Goal: Task Accomplishment & Management: Complete application form

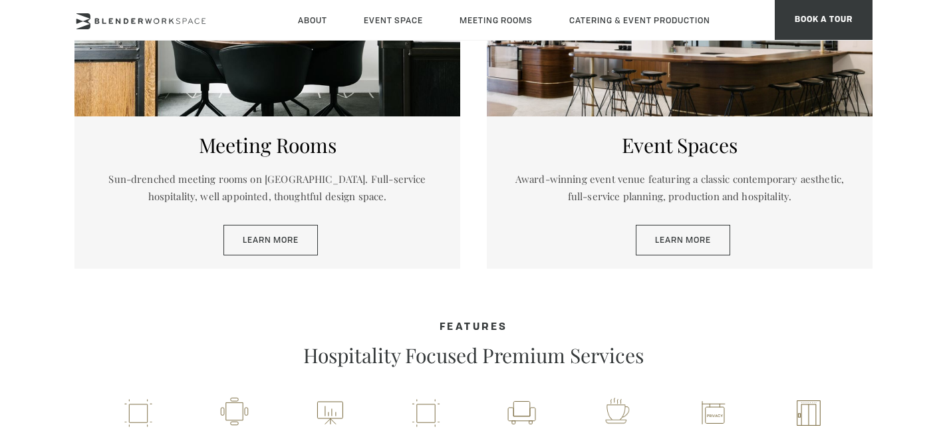
scroll to position [752, 0]
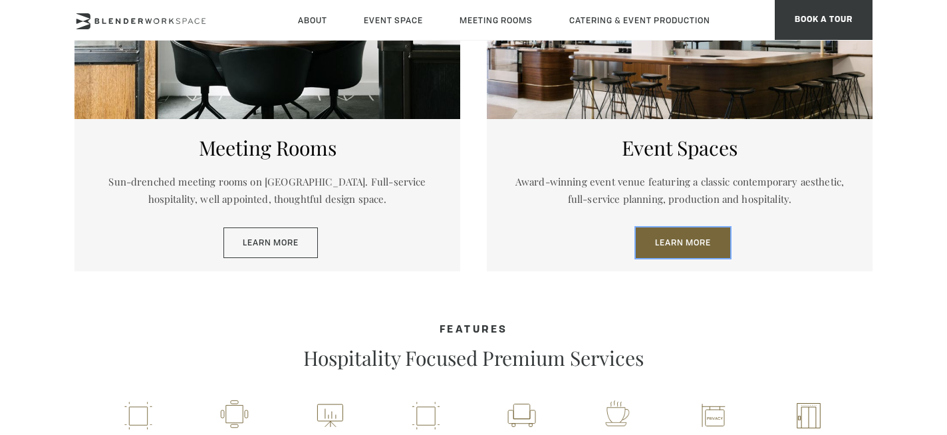
click at [680, 241] on link "Learn More" at bounding box center [683, 242] width 94 height 31
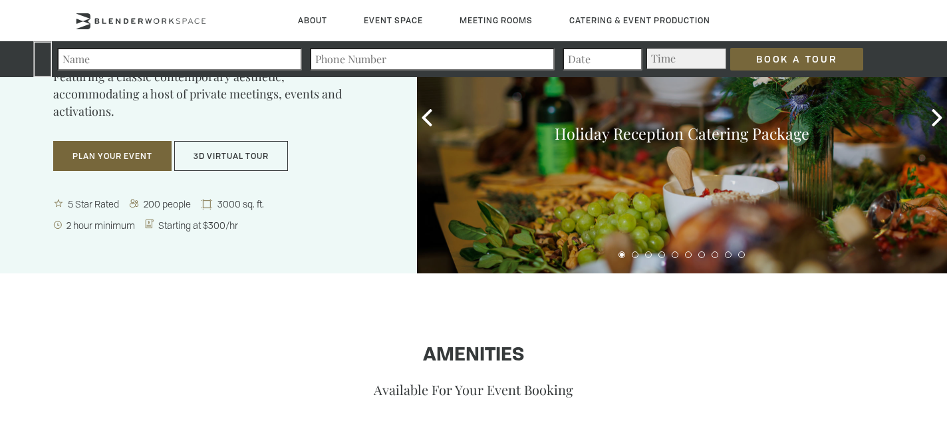
scroll to position [117, 0]
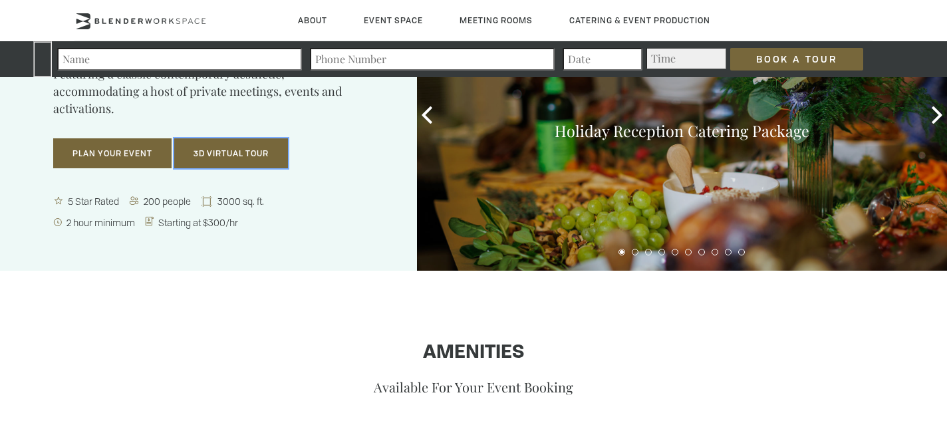
click at [243, 154] on button "3D Virtual Tour" at bounding box center [231, 153] width 114 height 31
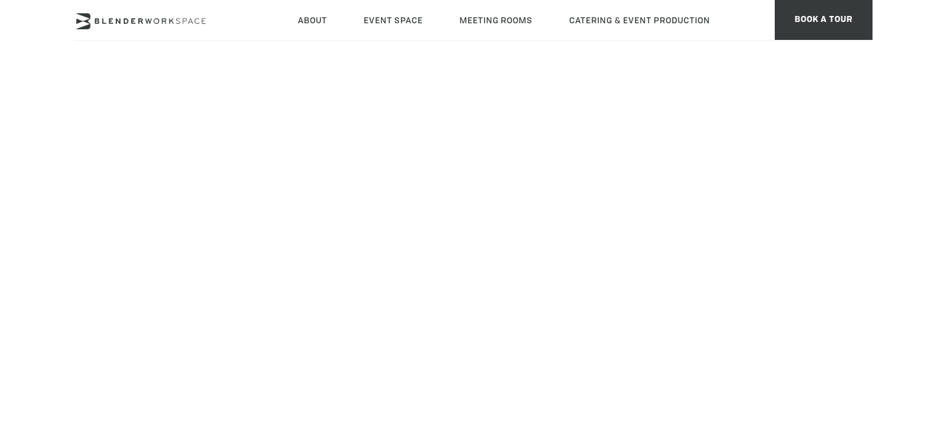
scroll to position [166, 0]
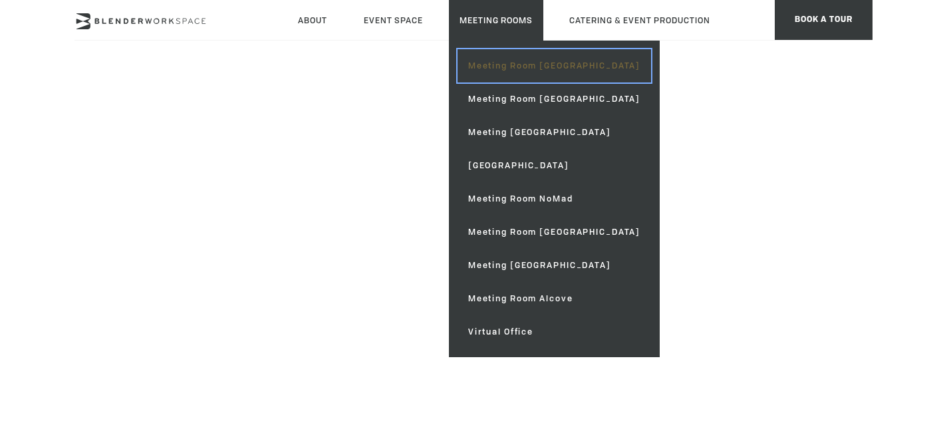
click at [515, 65] on link "Meeting Room [GEOGRAPHIC_DATA]" at bounding box center [555, 65] width 194 height 33
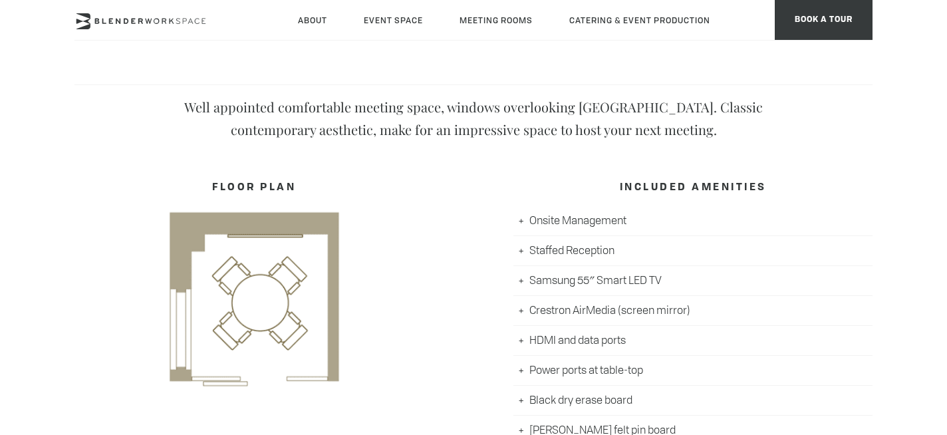
scroll to position [524, 0]
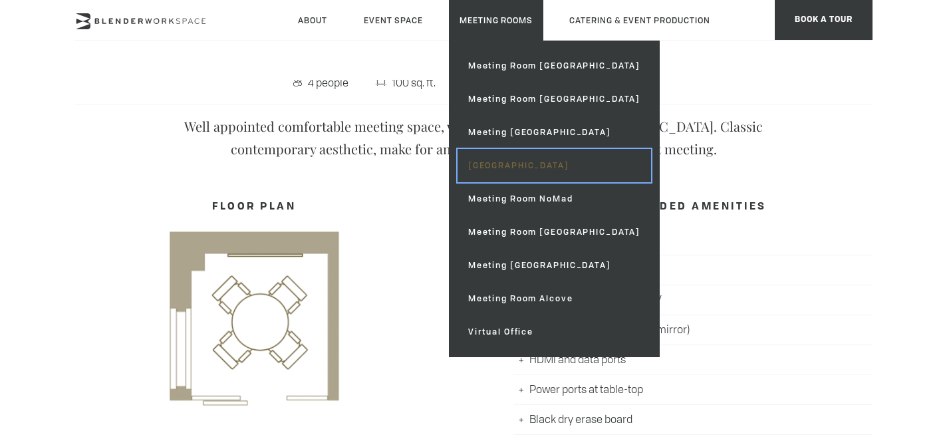
click at [517, 168] on link "[GEOGRAPHIC_DATA]" at bounding box center [555, 165] width 194 height 33
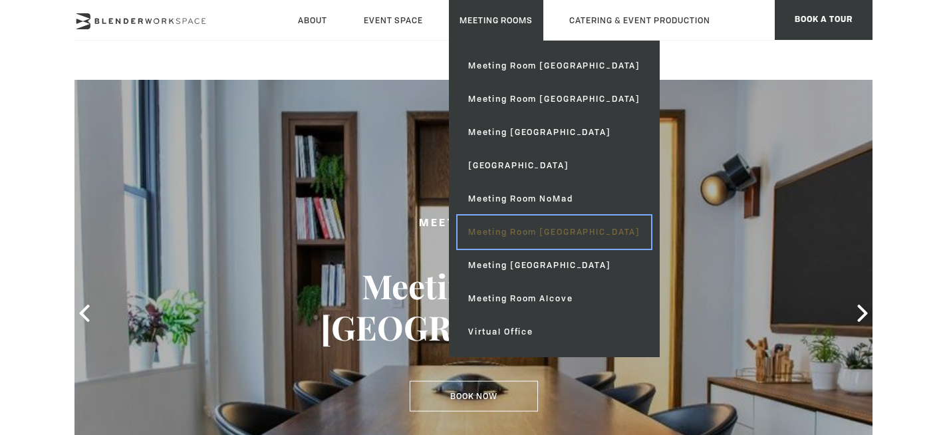
click at [526, 234] on link "Meeting Room [GEOGRAPHIC_DATA]" at bounding box center [555, 232] width 194 height 33
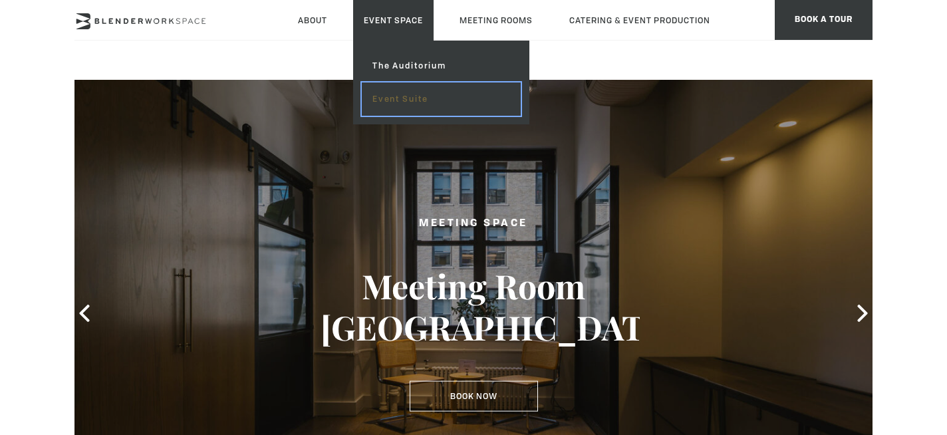
click at [411, 101] on link "Event Suite" at bounding box center [441, 98] width 159 height 33
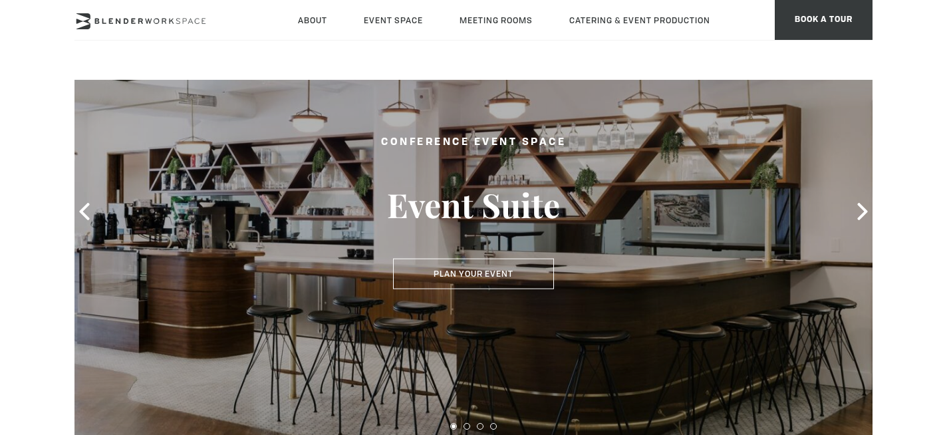
scroll to position [104, 0]
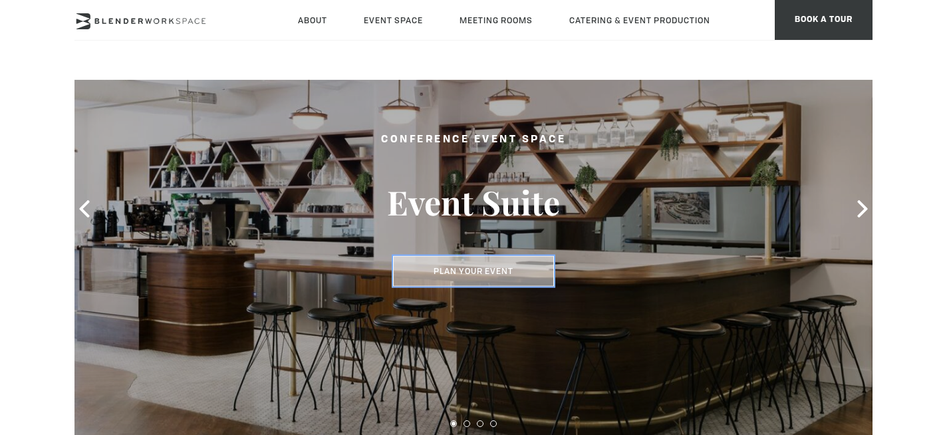
click at [491, 269] on button "Plan Your Event" at bounding box center [473, 271] width 161 height 31
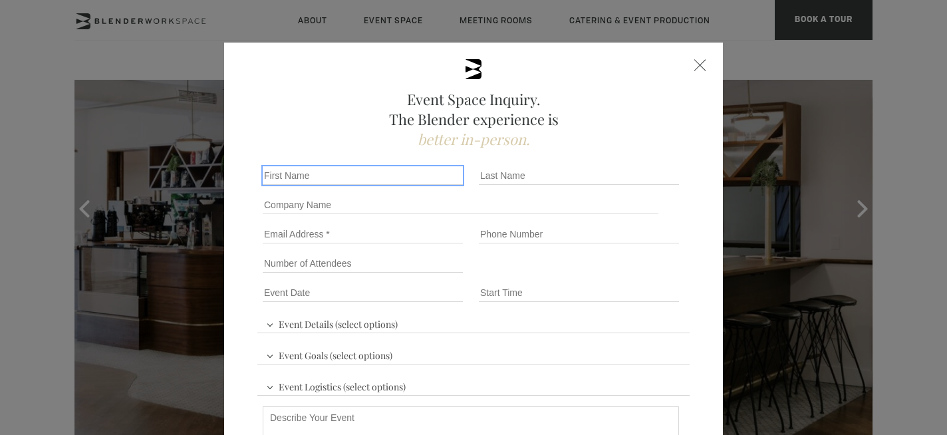
click at [315, 174] on input "First name *" at bounding box center [363, 175] width 200 height 19
type input "Michael"
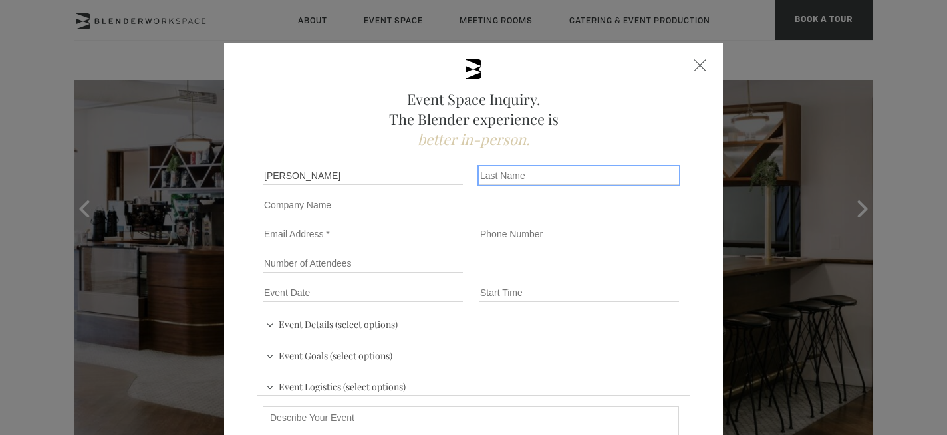
type input "Bracey"
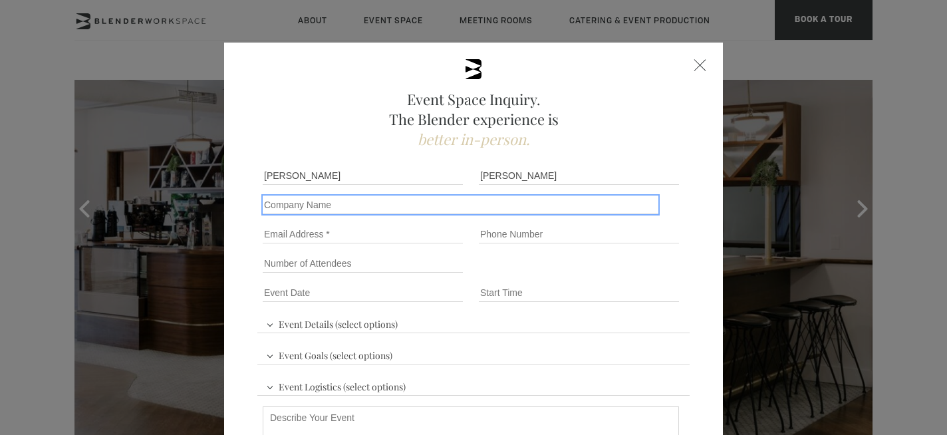
type input "Embrace"
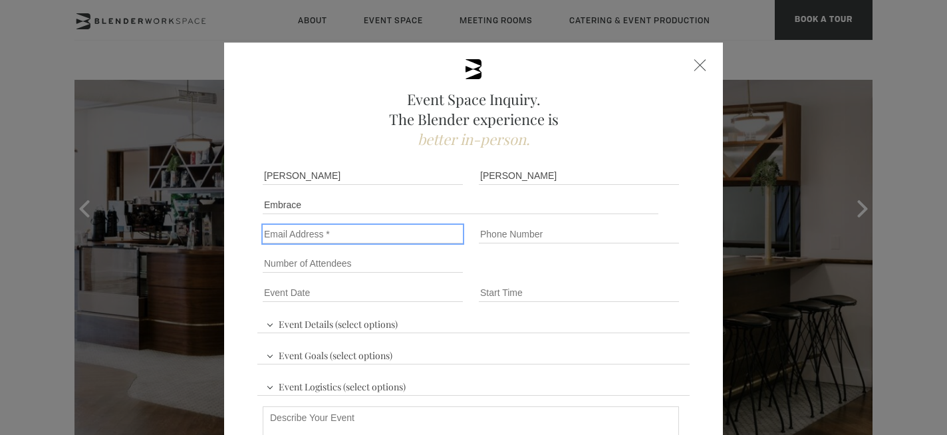
type input "b*******t@gmail.com"
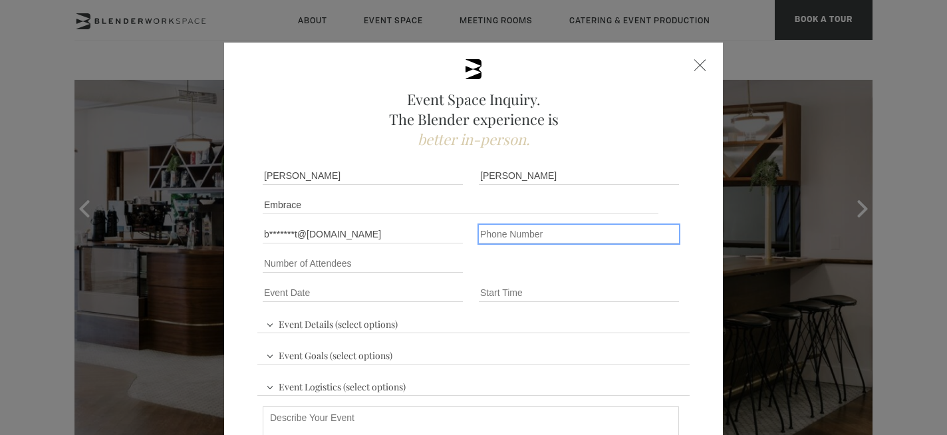
type input "19177766178"
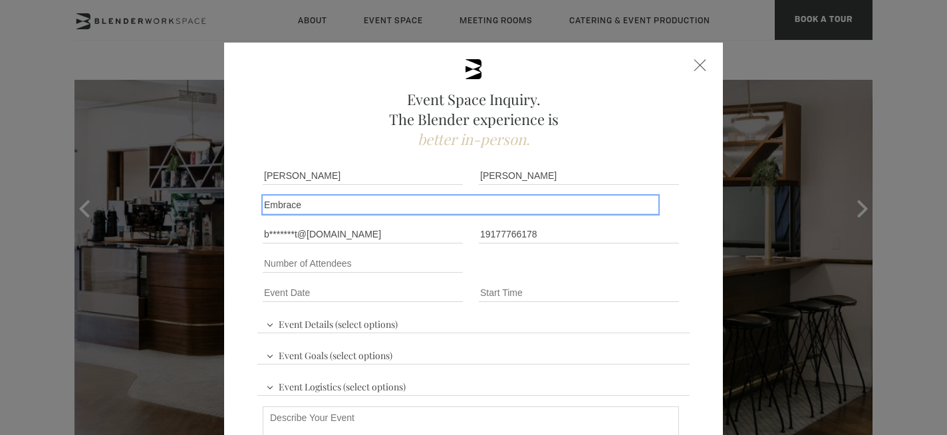
drag, startPoint x: 331, startPoint y: 205, endPoint x: 241, endPoint y: 204, distance: 89.1
click at [241, 204] on div "Event Space Inquiry. The Blender experience is better in-person. Event Details …" at bounding box center [473, 327] width 499 height 569
type input "Donor Salon Series"
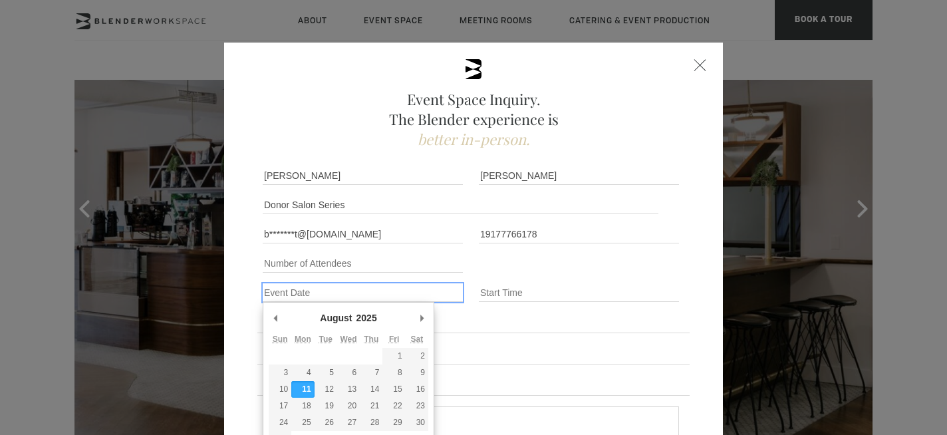
click at [361, 294] on input "Event Date *" at bounding box center [363, 292] width 200 height 19
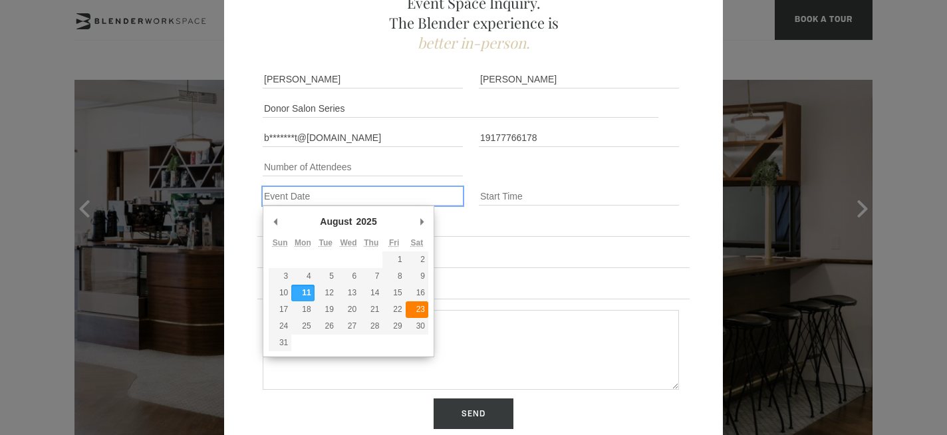
scroll to position [102, 0]
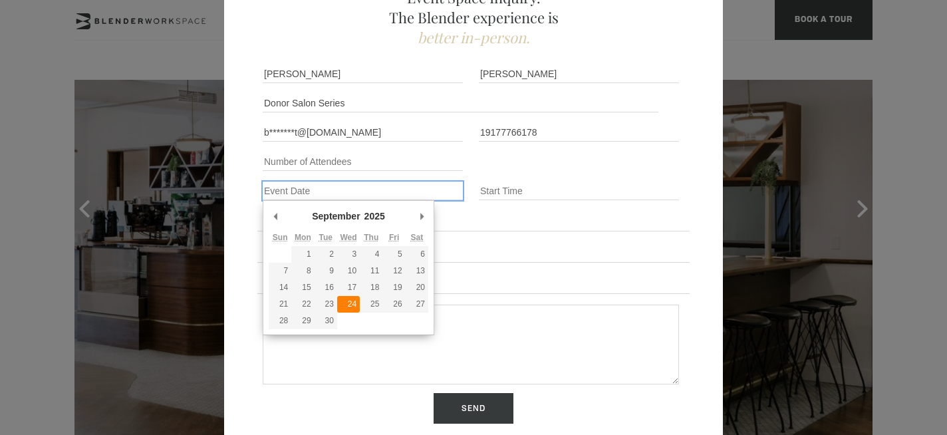
type div "[DATE]"
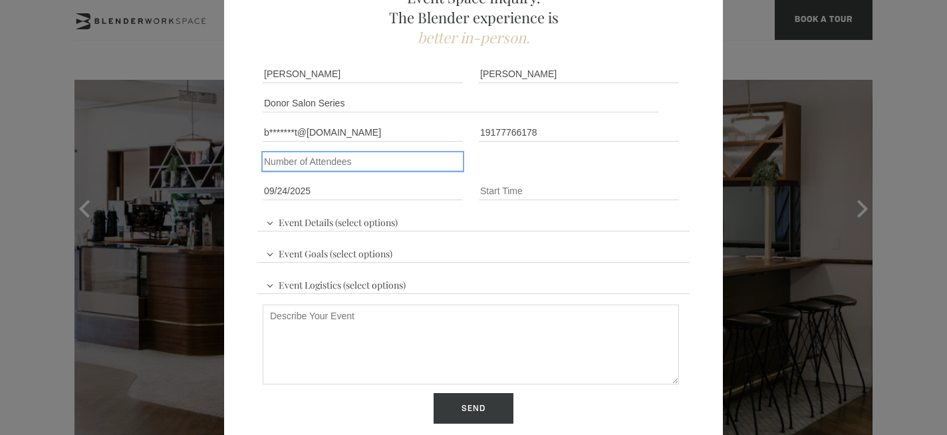
click at [283, 160] on input "Number of Attendees" at bounding box center [363, 161] width 200 height 19
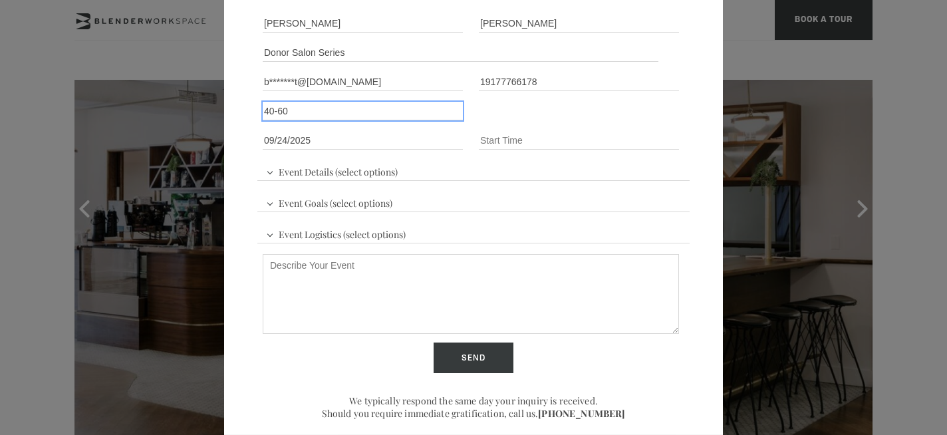
scroll to position [176, 0]
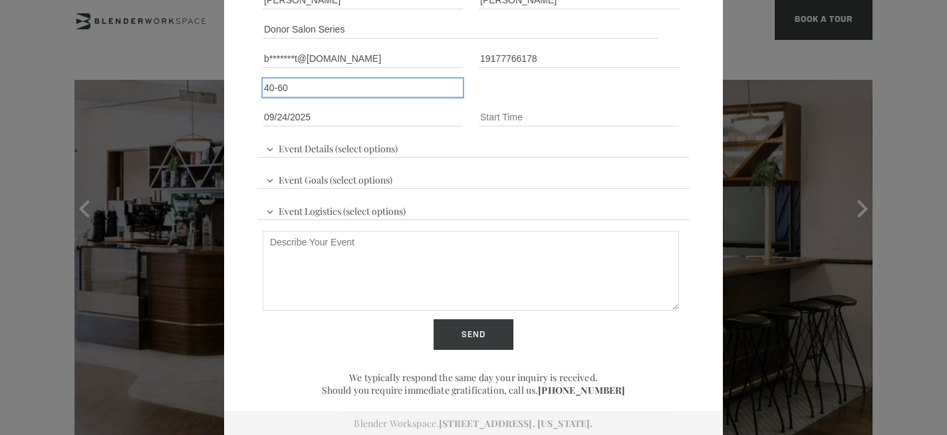
type input "40-60"
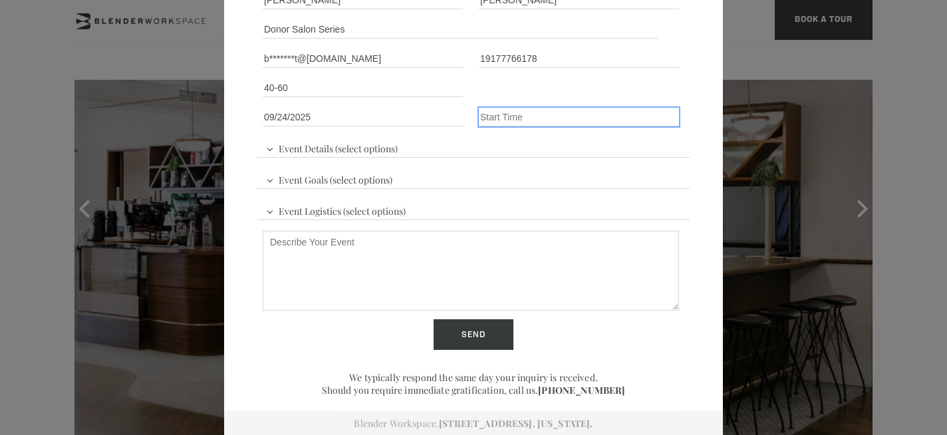
click at [508, 120] on input "Event Time" at bounding box center [579, 117] width 200 height 19
type input "2:30pm"
click at [274, 148] on span "Event Details (select options)" at bounding box center [332, 147] width 138 height 20
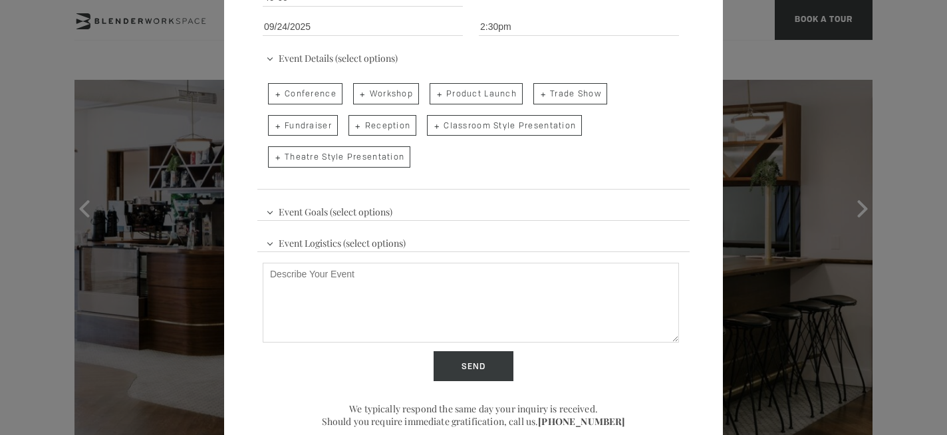
scroll to position [298, 0]
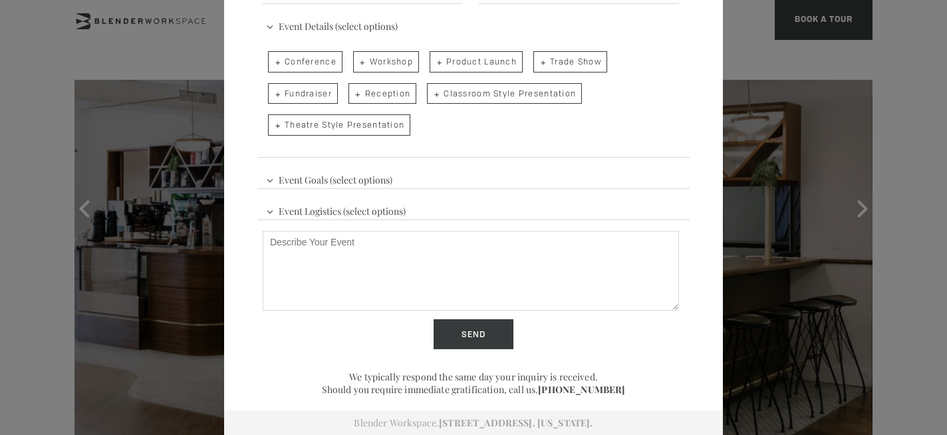
click at [382, 98] on span "Reception" at bounding box center [383, 93] width 69 height 21
click at [352, 96] on input "Reception" at bounding box center [347, 87] width 9 height 19
checkbox input "true"
click at [476, 93] on span "Classroom Style Presentation" at bounding box center [504, 93] width 155 height 21
click at [430, 93] on input "Classroom Style Presentation" at bounding box center [426, 87] width 9 height 19
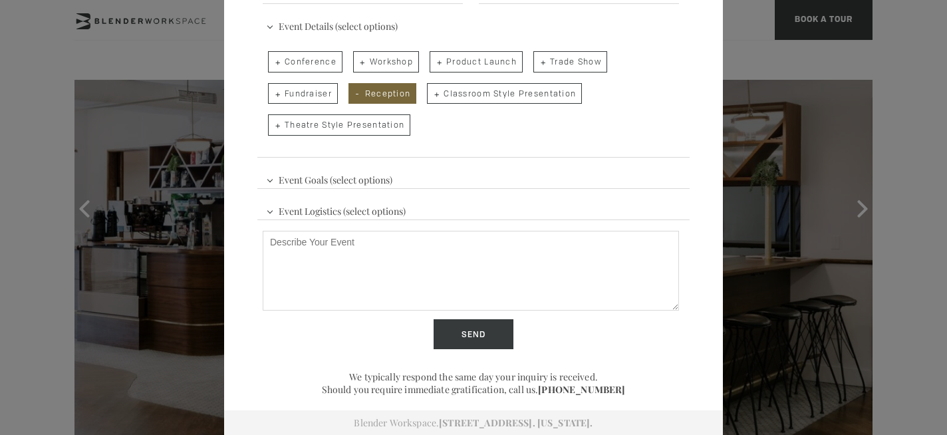
checkbox input "true"
click at [366, 61] on span "Workshop" at bounding box center [386, 61] width 66 height 21
click at [357, 61] on input "Workshop" at bounding box center [352, 55] width 9 height 19
checkbox input "true"
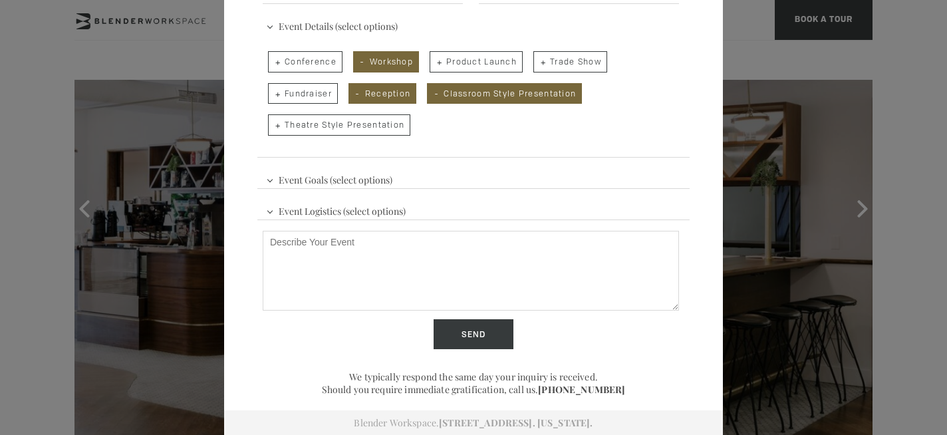
click at [307, 60] on span "Conference" at bounding box center [305, 61] width 75 height 21
click at [271, 60] on input "Conference" at bounding box center [267, 55] width 9 height 19
checkbox input "true"
click at [271, 180] on span "Event Goals (select options)" at bounding box center [329, 178] width 133 height 20
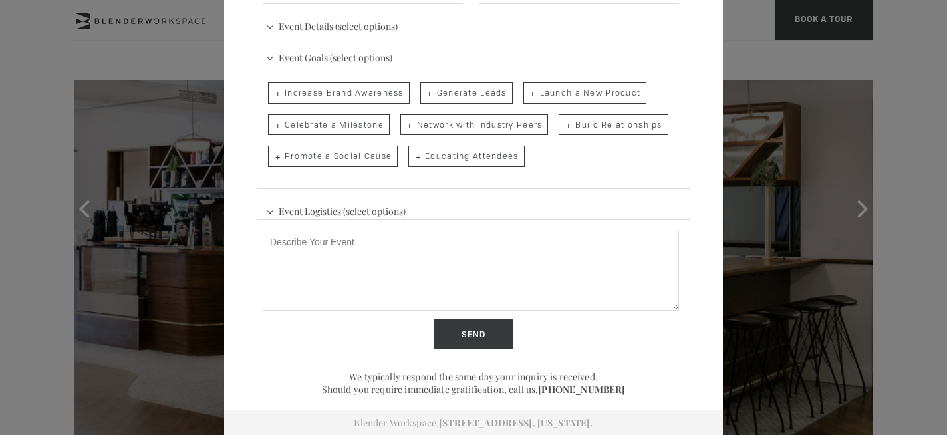
click at [470, 126] on span "Network with Industry Peers" at bounding box center [474, 124] width 148 height 21
click at [404, 126] on input "Network with Industry Peers" at bounding box center [399, 118] width 9 height 19
checkbox input "true"
click at [70, 50] on div "Event Space Inquiry. The Blender experience is better in-person. Event Details …" at bounding box center [473, 217] width 947 height 435
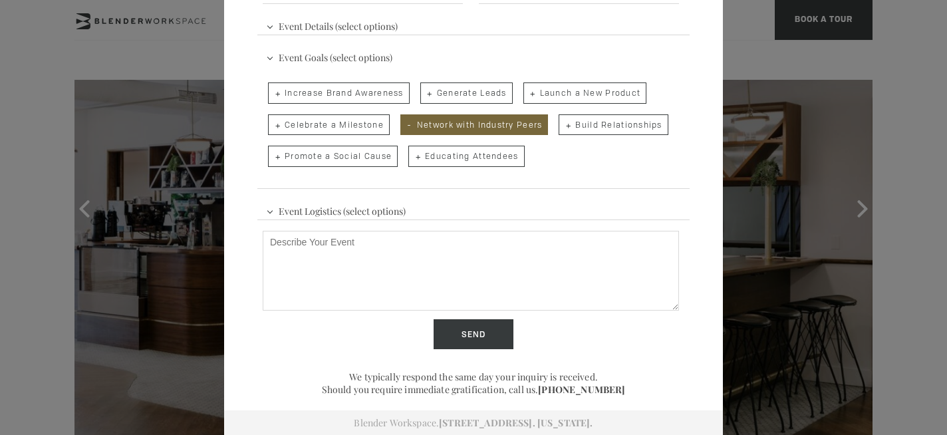
click at [200, 44] on div "Event Space Inquiry. The Blender experience is better in-person. Event Details …" at bounding box center [473, 217] width 947 height 435
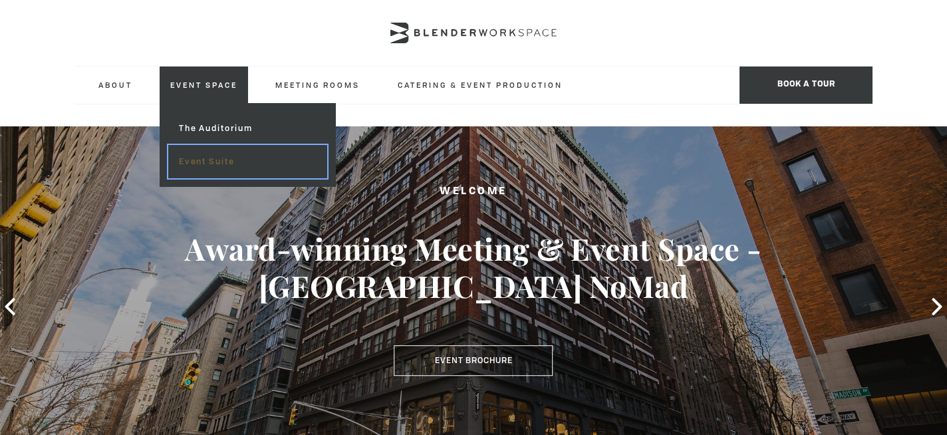
click at [214, 161] on link "Event Suite" at bounding box center [247, 161] width 159 height 33
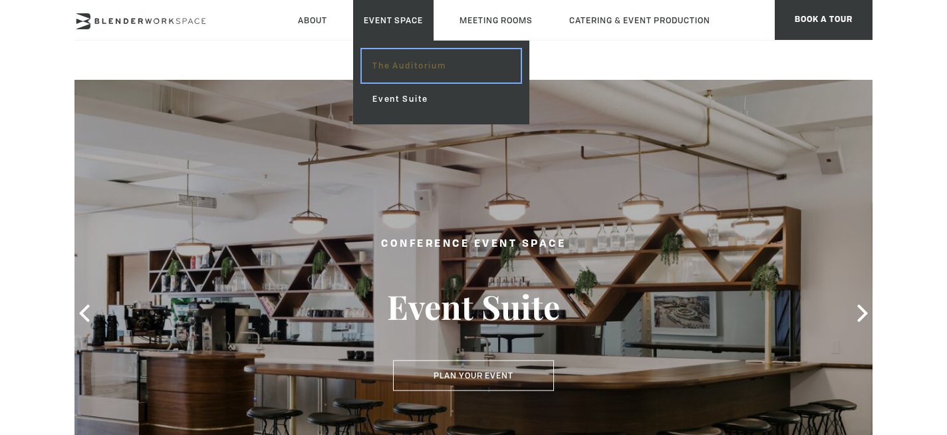
click at [399, 65] on link "The Auditorium" at bounding box center [441, 65] width 159 height 33
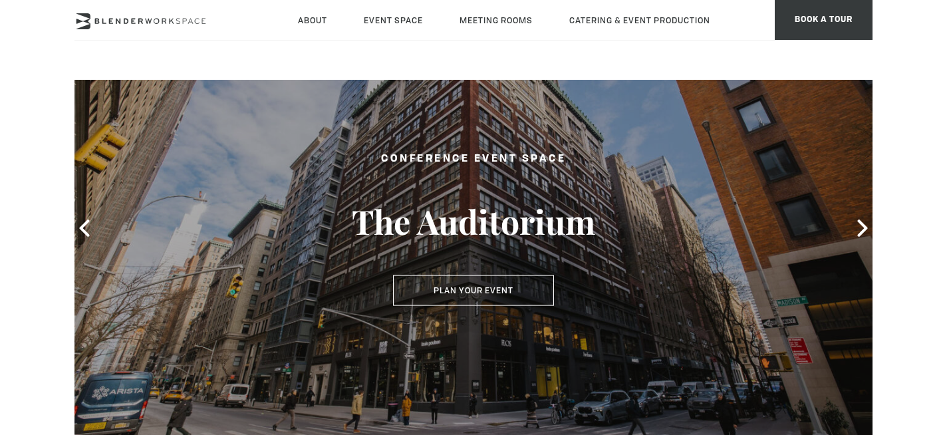
scroll to position [94, 0]
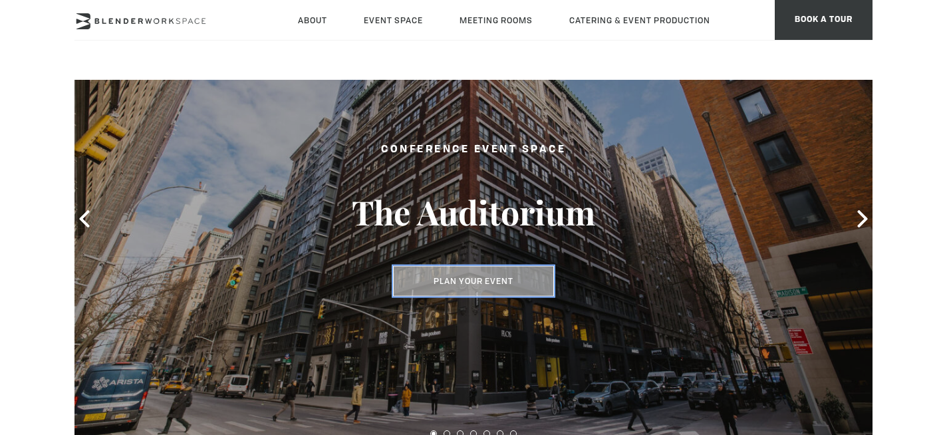
click at [475, 279] on button "Plan Your Event" at bounding box center [473, 281] width 161 height 31
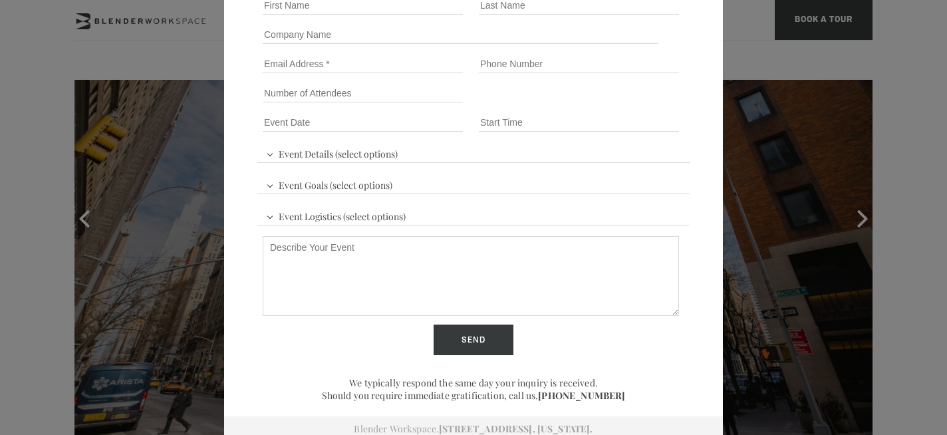
scroll to position [174, 0]
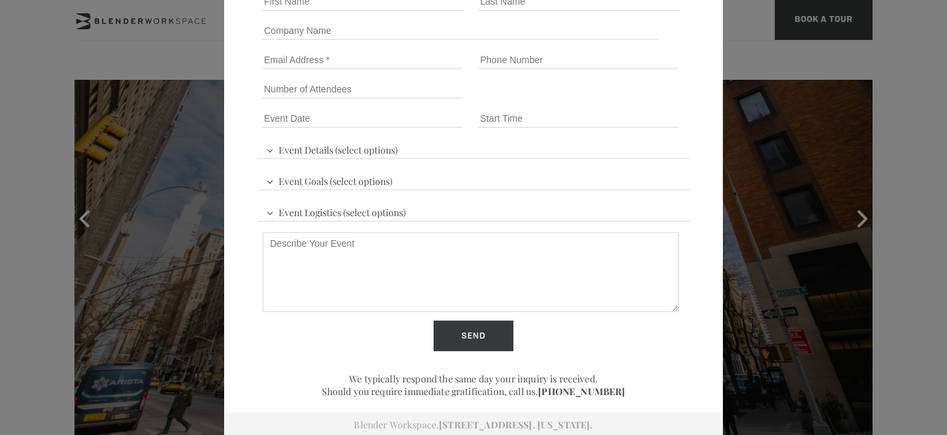
click at [272, 211] on span "Event Logistics (select options)" at bounding box center [336, 211] width 146 height 20
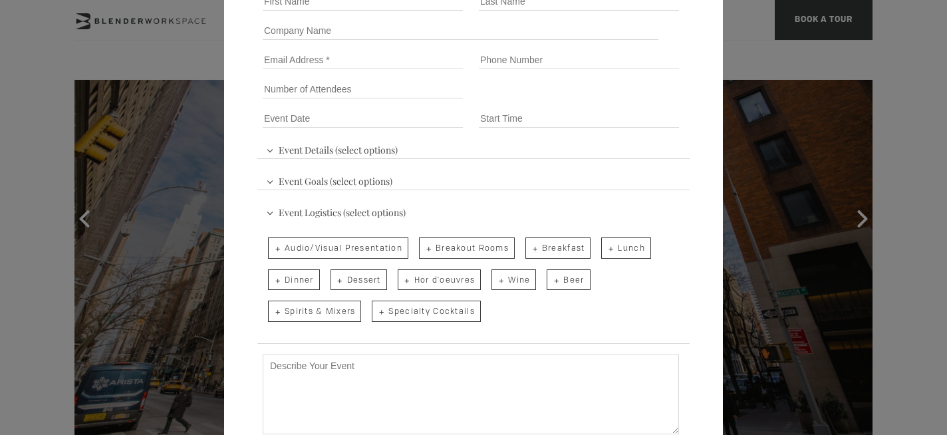
click at [270, 150] on span "Event Details (select options)" at bounding box center [332, 148] width 138 height 20
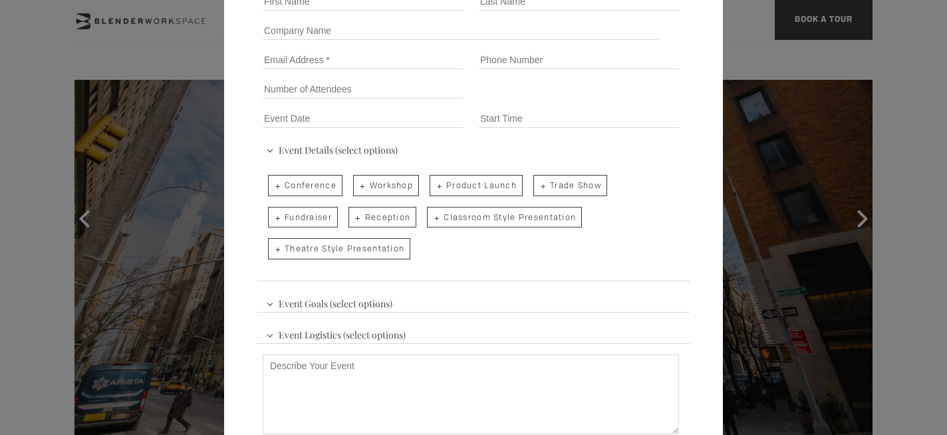
click at [292, 379] on textarea "Describe Your Event" at bounding box center [471, 395] width 416 height 80
click at [325, 380] on textarea "Describe Your Event" at bounding box center [471, 395] width 416 height 80
paste textarea "Lorem Ipsumdolorsita Conse Adipi Elits: DOEI Tempo Incid Utlabo – ET Dolorem Al…"
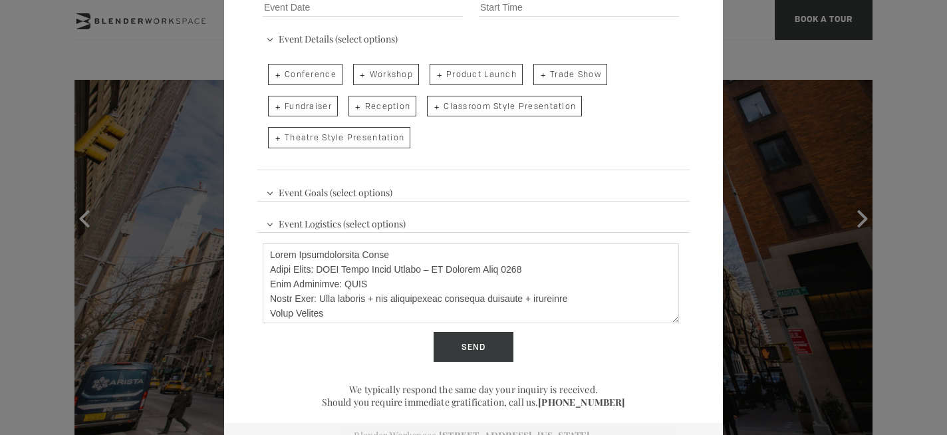
scroll to position [298, 0]
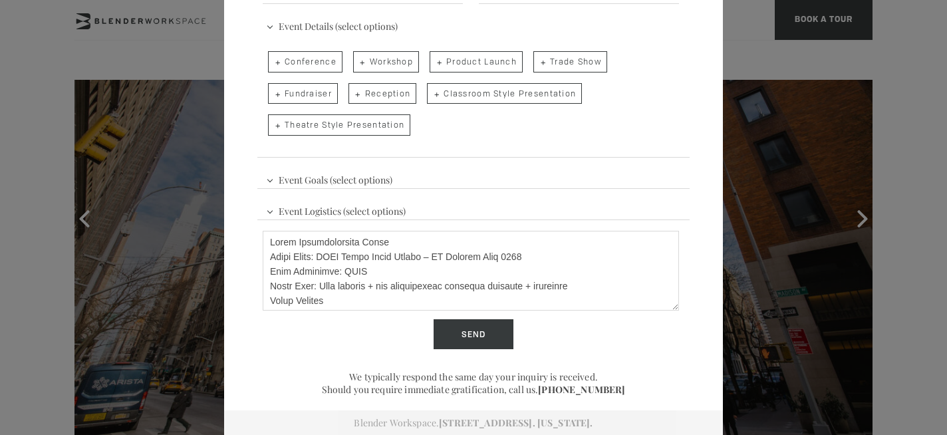
click at [274, 241] on textarea "Describe Your Event" at bounding box center [471, 271] width 416 height 80
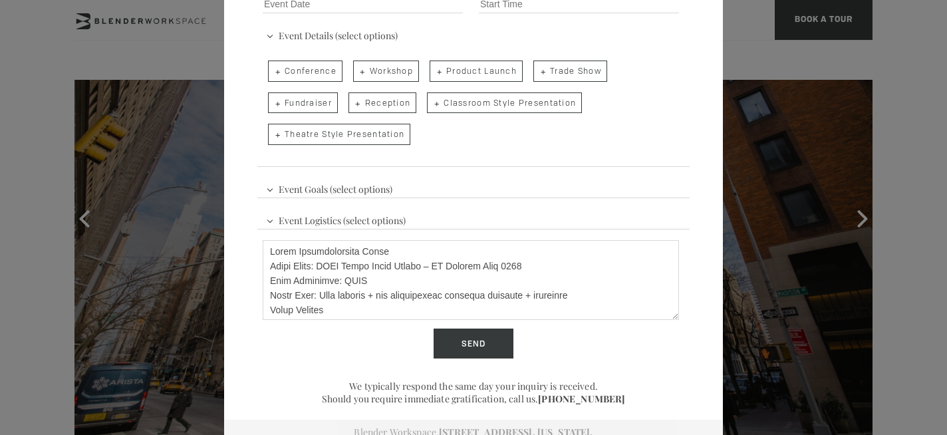
scroll to position [291, 0]
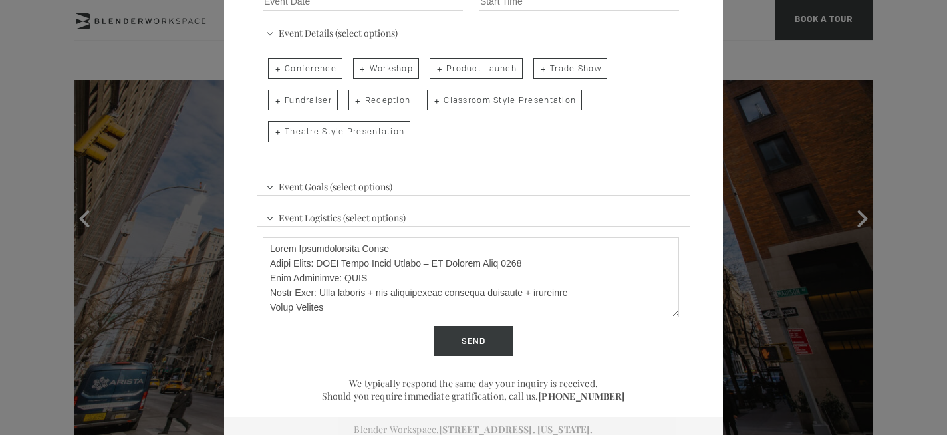
drag, startPoint x: 395, startPoint y: 250, endPoint x: 246, endPoint y: 242, distance: 149.2
click at [246, 242] on div "Event Space Inquiry. The Blender experience is better in-person. Event Details …" at bounding box center [473, 96] width 499 height 691
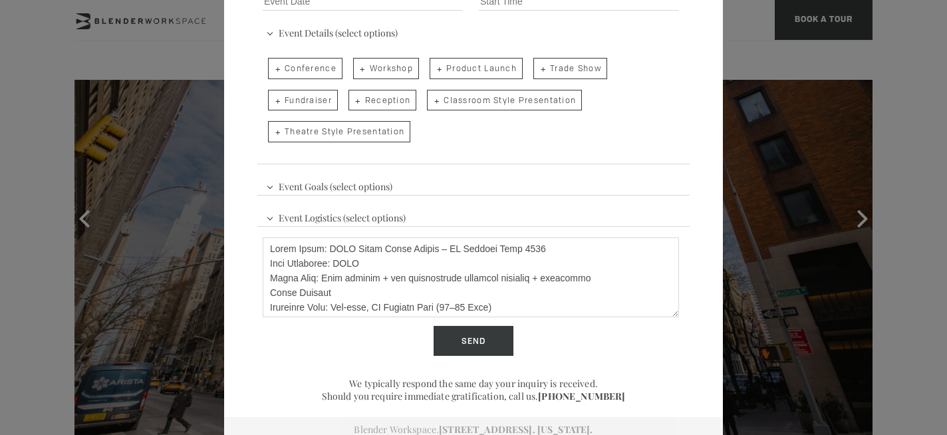
type textarea "Lorem Ipsum: DOLO Sitam Conse Adipis – EL Seddoei Temp 3282 Inci Utlaboree: DOL…"
click at [269, 189] on span "Event Goals (select options)" at bounding box center [329, 185] width 133 height 20
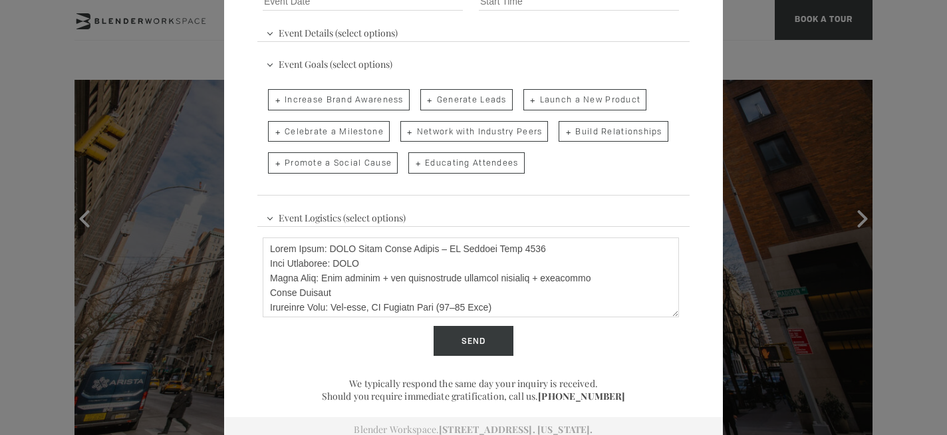
click at [372, 167] on span "Promote a Social Cause" at bounding box center [333, 162] width 130 height 21
click at [271, 166] on input "Promote a Social Cause" at bounding box center [267, 156] width 9 height 19
checkbox input "true"
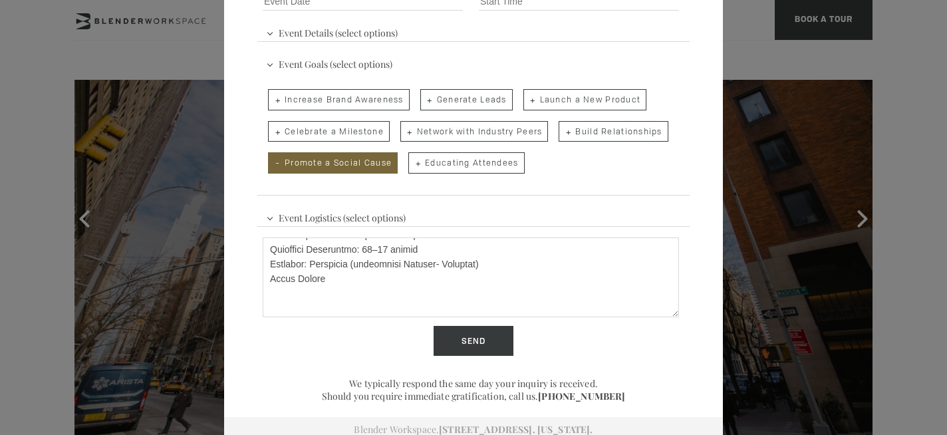
scroll to position [92, 0]
click at [439, 274] on textarea "Describe Your Event" at bounding box center [471, 277] width 416 height 80
click at [404, 272] on textarea "Describe Your Event" at bounding box center [471, 277] width 416 height 80
click at [478, 274] on textarea "Describe Your Event" at bounding box center [471, 277] width 416 height 80
click at [310, 275] on textarea "Describe Your Event" at bounding box center [471, 277] width 416 height 80
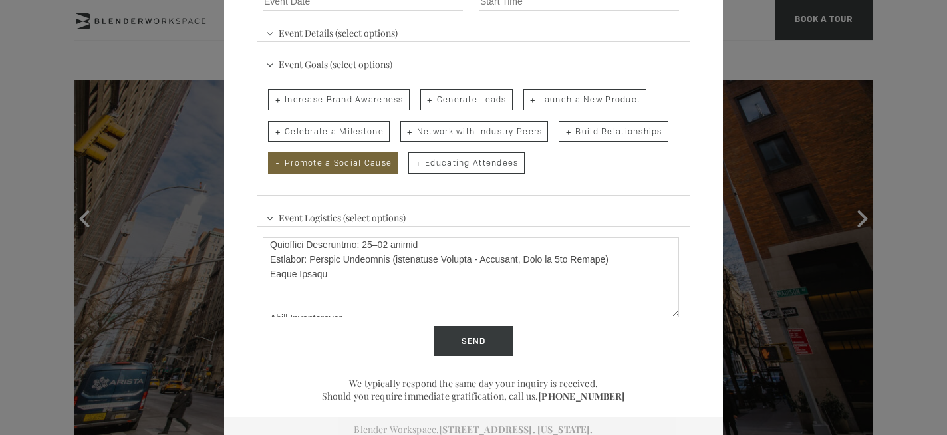
click at [391, 275] on textarea "Describe Your Event" at bounding box center [471, 277] width 416 height 80
click at [400, 273] on textarea "Describe Your Event" at bounding box center [471, 277] width 416 height 80
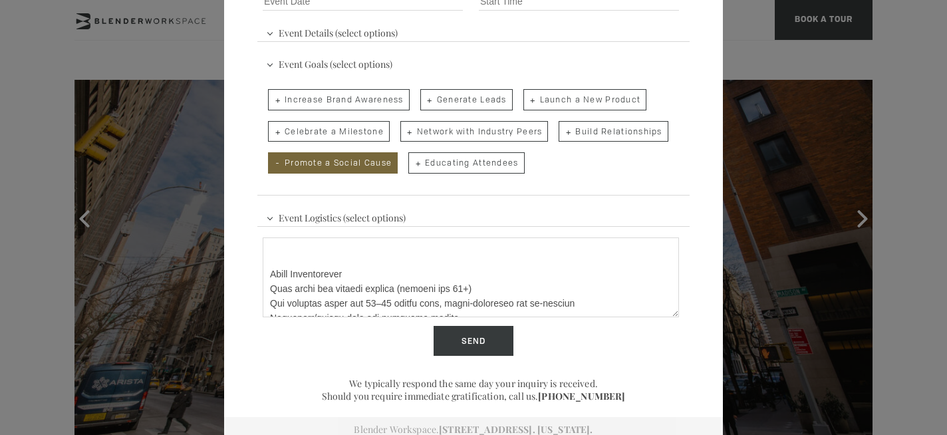
scroll to position [132, 0]
click at [269, 293] on textarea "Describe Your Event" at bounding box center [471, 277] width 416 height 80
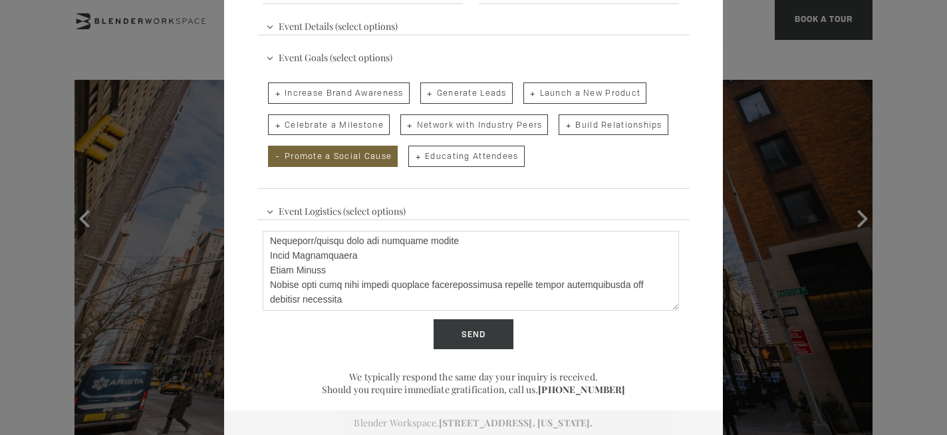
scroll to position [178, 0]
click at [270, 269] on textarea "Describe Your Event" at bounding box center [471, 271] width 416 height 80
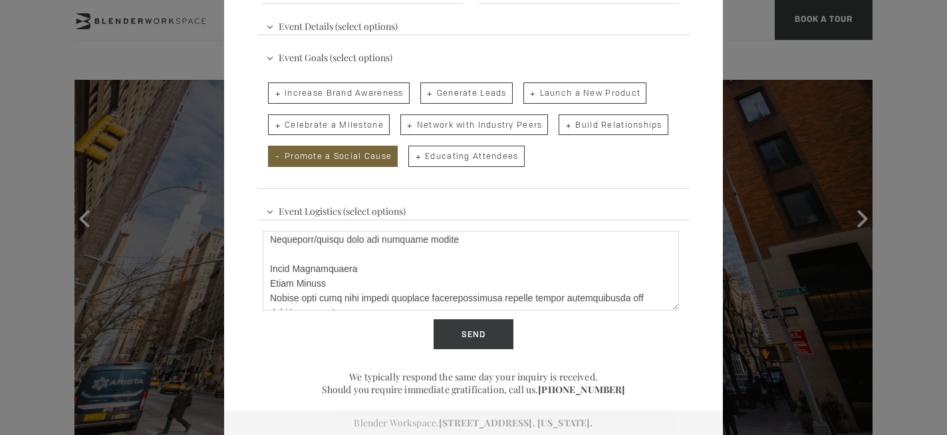
drag, startPoint x: 362, startPoint y: 283, endPoint x: 251, endPoint y: 285, distance: 110.4
click at [251, 285] on div "Event Space Inquiry. The Blender experience is better in-person. Event Details …" at bounding box center [473, 90] width 499 height 691
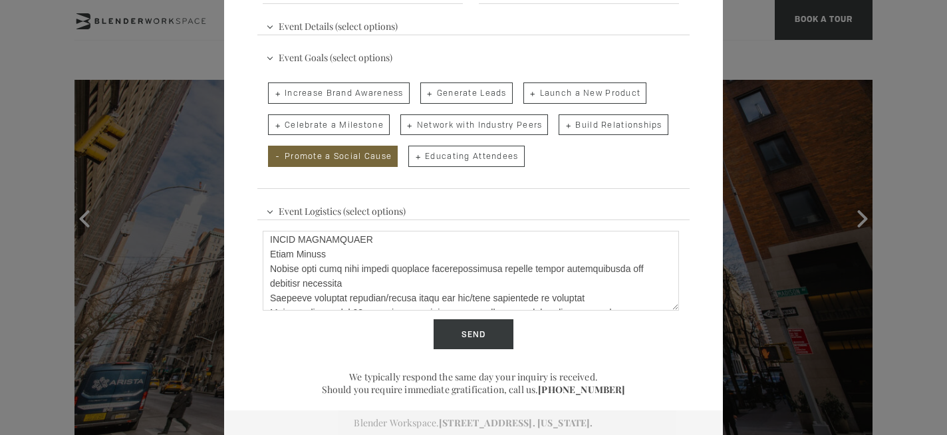
scroll to position [213, 0]
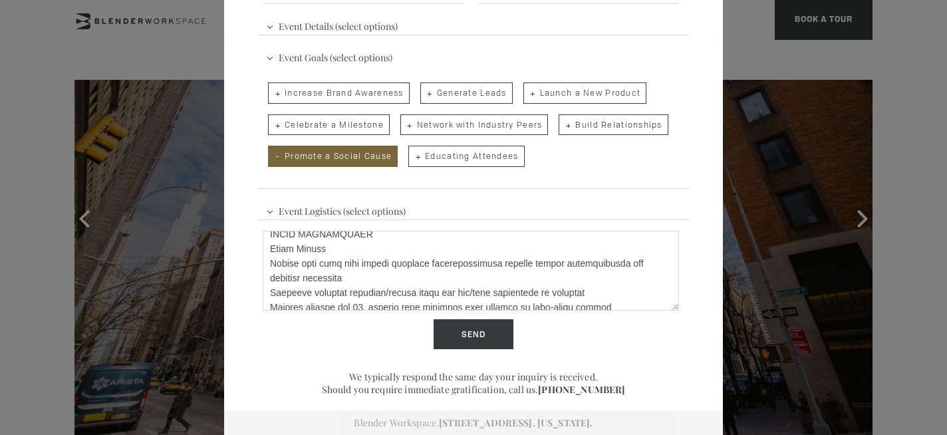
click at [354, 249] on textarea "Describe Your Event" at bounding box center [471, 271] width 416 height 80
click at [444, 255] on textarea "Describe Your Event" at bounding box center [471, 271] width 416 height 80
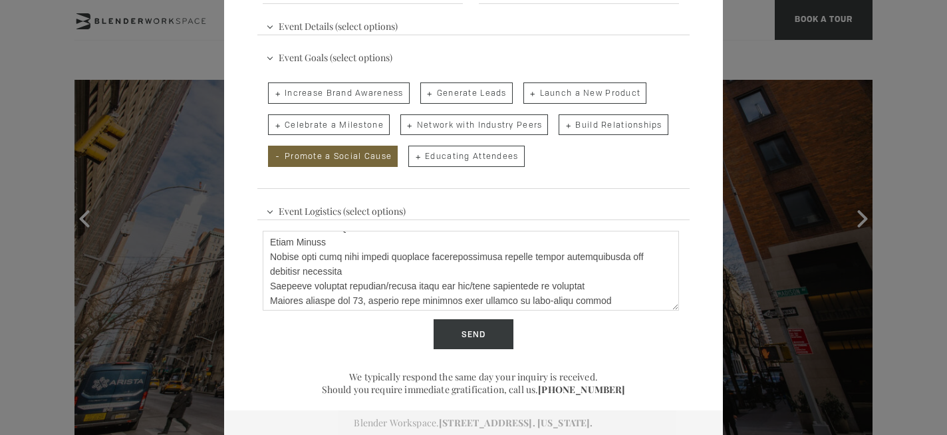
scroll to position [231, 0]
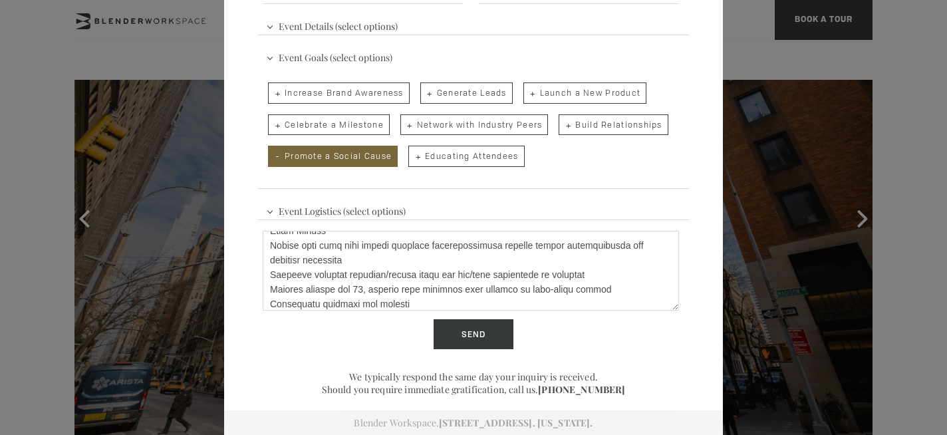
click at [311, 273] on textarea "Describe Your Event" at bounding box center [471, 271] width 416 height 80
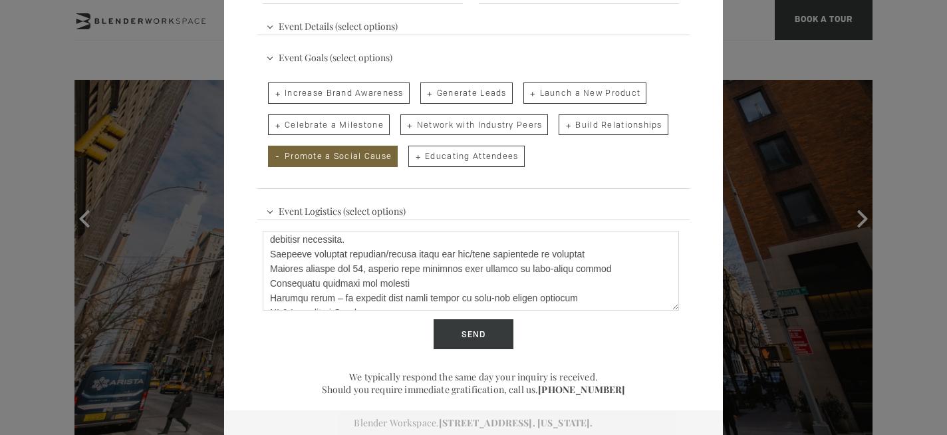
scroll to position [260, 0]
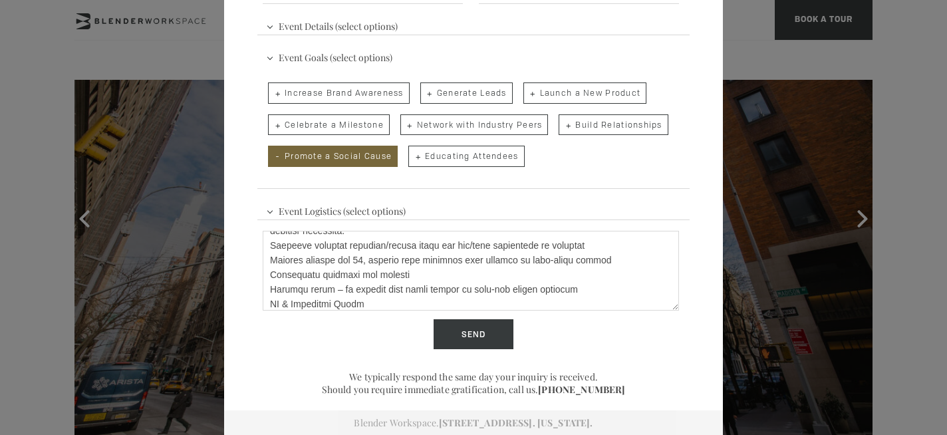
drag, startPoint x: 303, startPoint y: 261, endPoint x: 267, endPoint y: 261, distance: 36.6
click at [267, 261] on textarea "Describe Your Event" at bounding box center [471, 271] width 416 height 80
click at [375, 243] on textarea "Describe Your Event" at bounding box center [471, 271] width 416 height 80
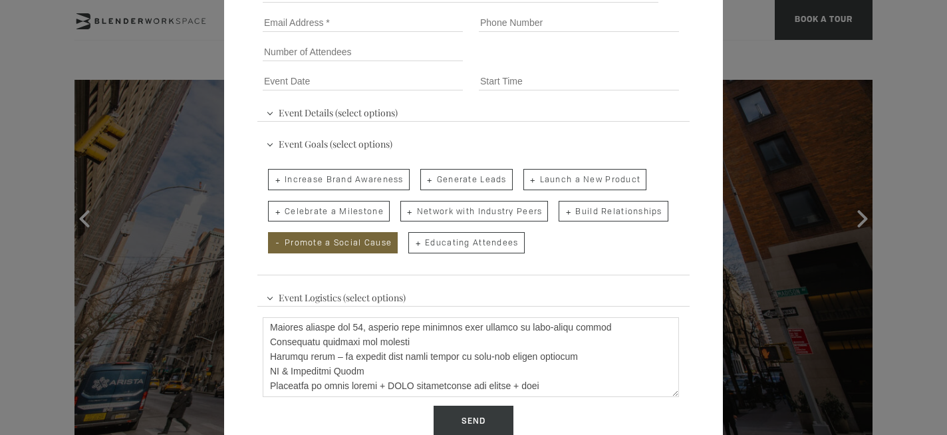
scroll to position [173, 0]
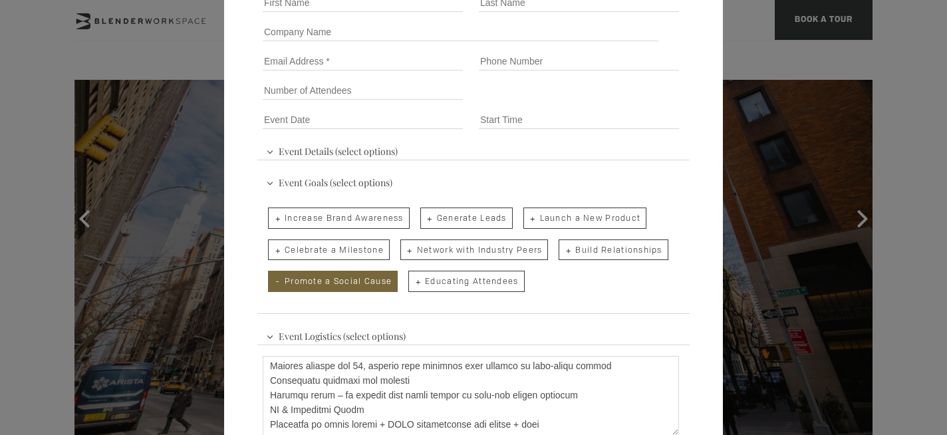
type textarea "Lorem Ipsum: DOLO Sitam Conse Adipis – EL Seddoei Temp 3573 Inci Utlaboree: DOL…"
click at [271, 181] on span "Event Goals (select options)" at bounding box center [329, 181] width 133 height 20
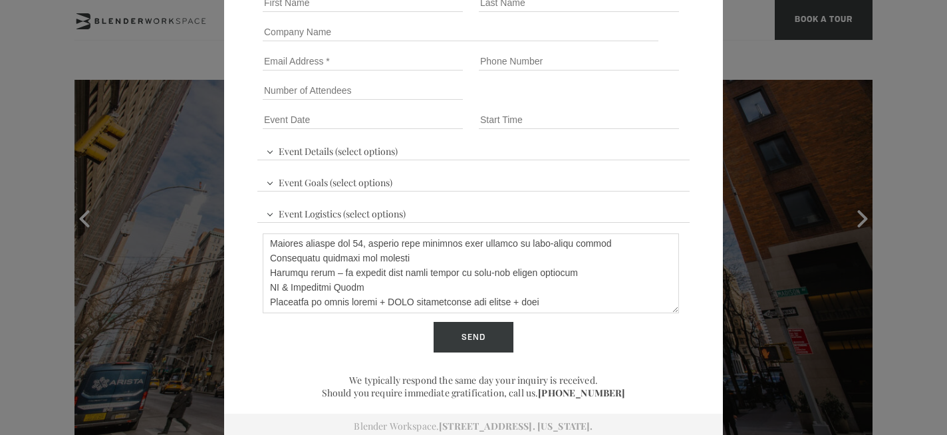
click at [271, 181] on span "Event Goals (select options)" at bounding box center [329, 181] width 133 height 20
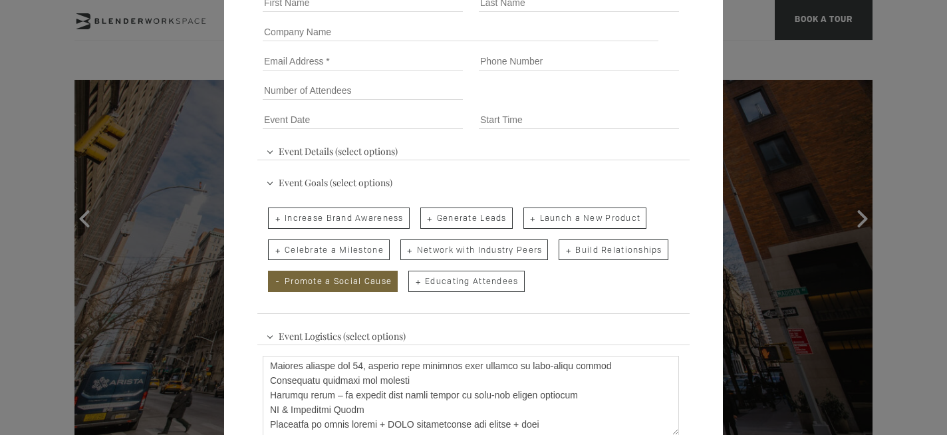
click at [475, 220] on span "Generate Leads" at bounding box center [466, 218] width 92 height 21
click at [424, 220] on input "Generate Leads" at bounding box center [419, 211] width 9 height 19
checkbox input "true"
click at [477, 250] on span "Network with Industry Peers" at bounding box center [474, 249] width 148 height 21
click at [404, 250] on input "Network with Industry Peers" at bounding box center [399, 243] width 9 height 19
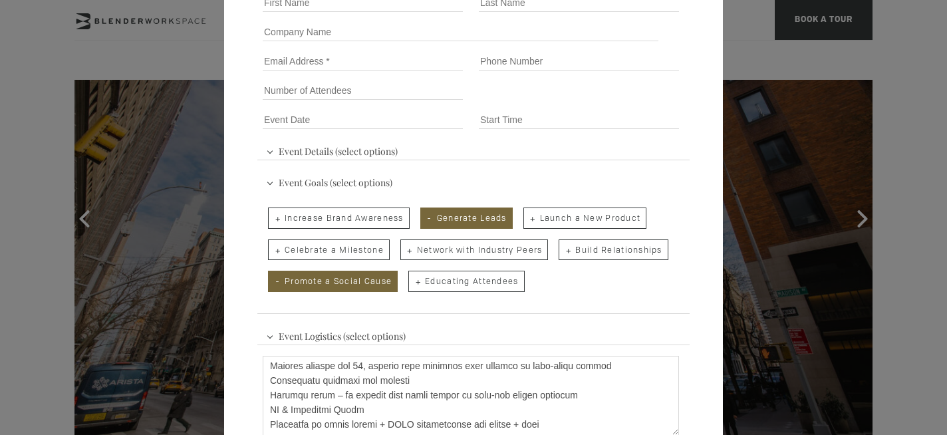
checkbox input "true"
click at [573, 243] on span "Build Relationships" at bounding box center [613, 249] width 109 height 21
click at [562, 243] on input "Build Relationships" at bounding box center [557, 243] width 9 height 19
checkbox input "true"
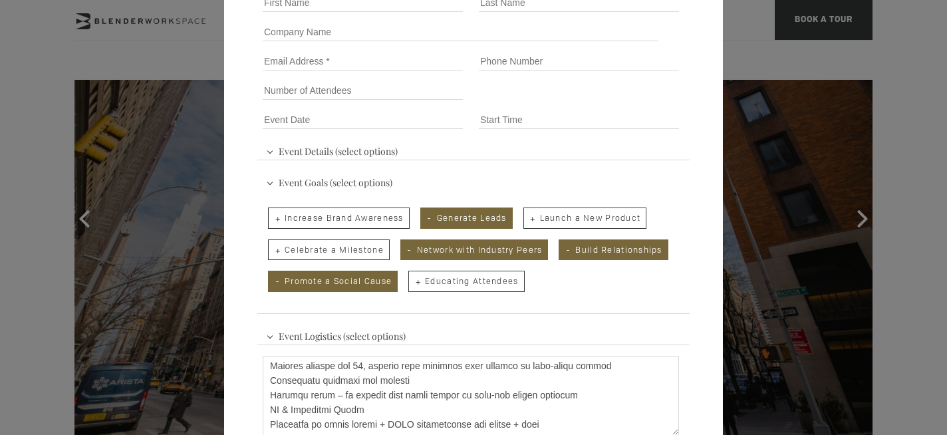
click at [500, 278] on span "Educating Attendees" at bounding box center [466, 281] width 116 height 21
click at [412, 278] on input "Educating Attendees" at bounding box center [407, 274] width 9 height 19
checkbox input "true"
click at [269, 151] on span "Event Details (select options)" at bounding box center [332, 150] width 138 height 20
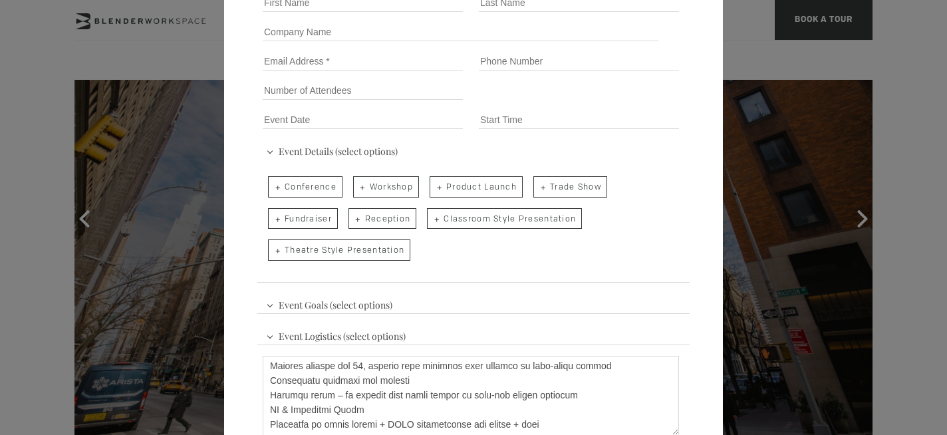
click at [312, 186] on span "Conference" at bounding box center [305, 186] width 75 height 21
click at [271, 186] on input "Conference" at bounding box center [267, 180] width 9 height 19
checkbox input "true"
click at [450, 216] on span "Classroom Style Presentation" at bounding box center [504, 218] width 155 height 21
click at [430, 216] on input "Classroom Style Presentation" at bounding box center [426, 212] width 9 height 19
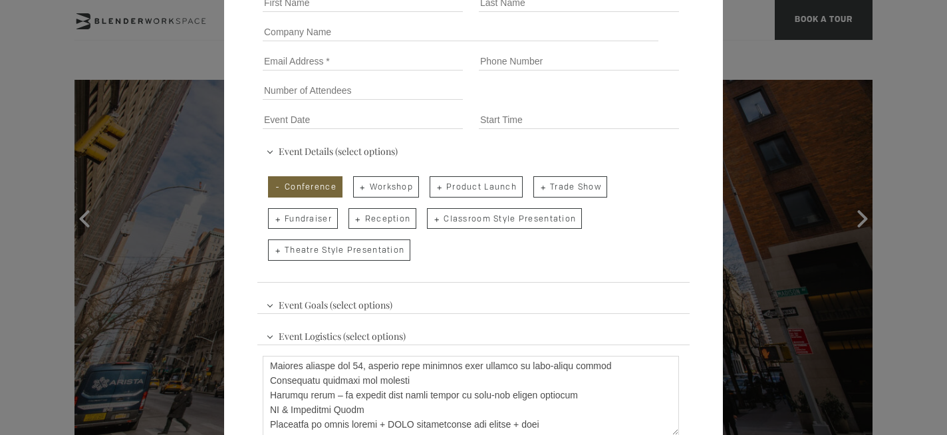
checkbox input "true"
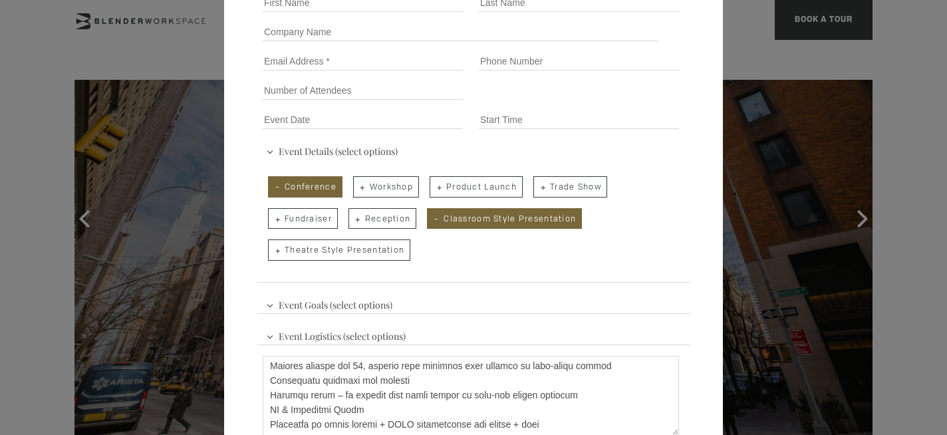
click at [382, 218] on span "Reception" at bounding box center [383, 218] width 69 height 21
click at [352, 218] on input "Reception" at bounding box center [347, 212] width 9 height 19
checkbox input "true"
click at [382, 184] on span "Workshop" at bounding box center [386, 186] width 66 height 21
click at [357, 184] on input "Workshop" at bounding box center [352, 180] width 9 height 19
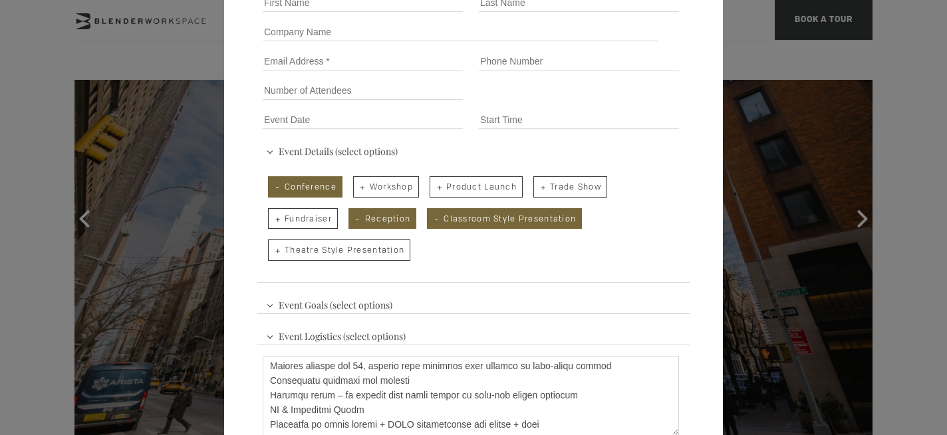
checkbox input "true"
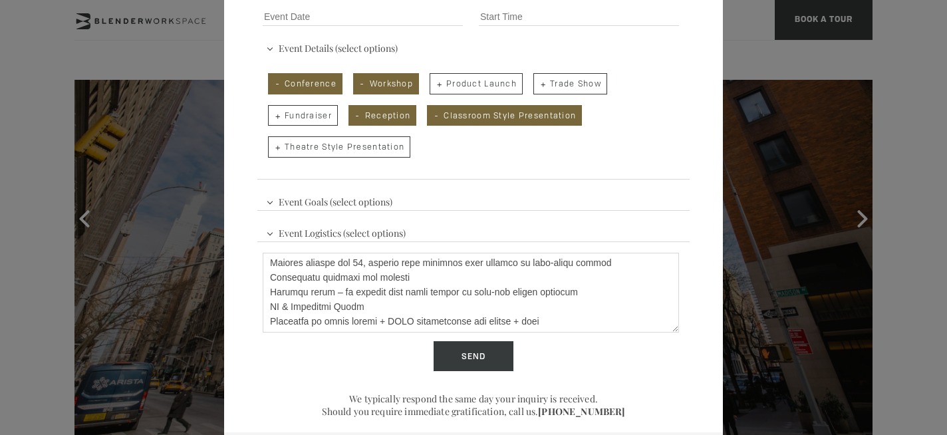
scroll to position [277, 0]
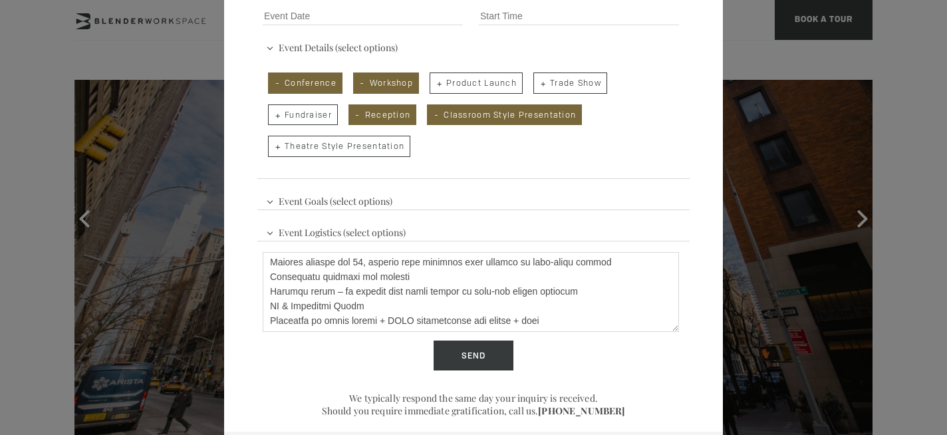
click at [361, 148] on span "Theatre Style Presentation" at bounding box center [339, 146] width 142 height 21
click at [271, 148] on input "Theatre Style Presentation" at bounding box center [267, 139] width 9 height 19
checkbox input "true"
click at [267, 201] on span "Event Goals (select options)" at bounding box center [329, 200] width 133 height 20
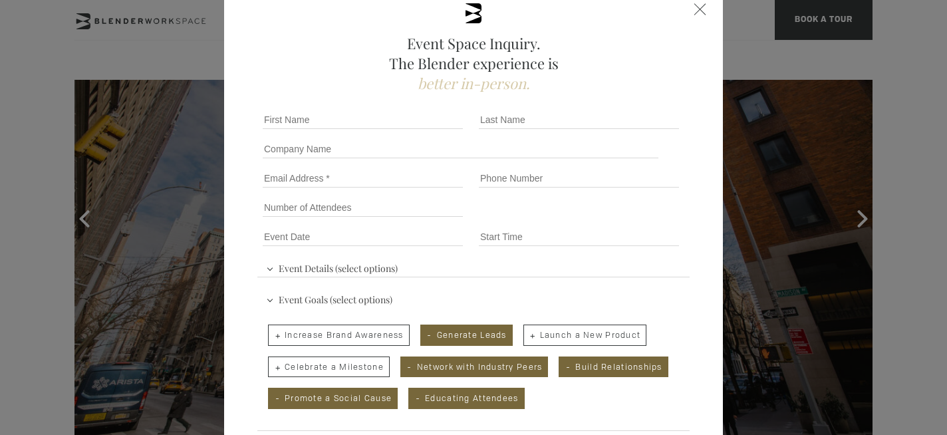
scroll to position [0, 0]
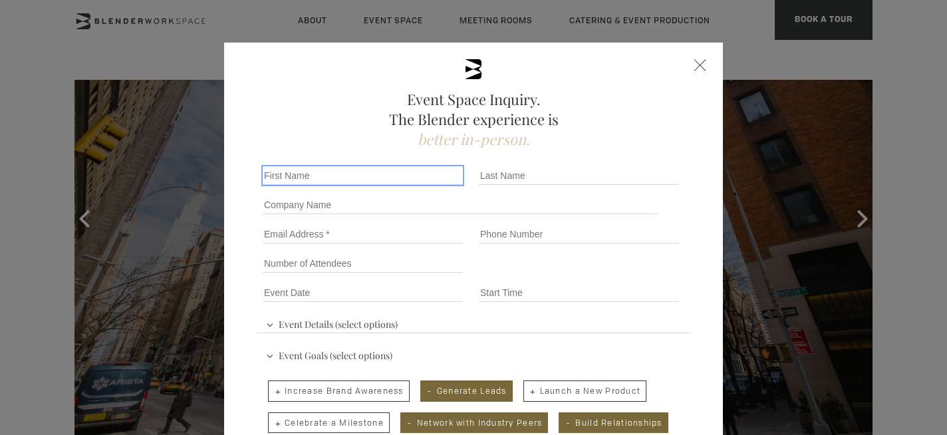
click at [327, 176] on input "First name *" at bounding box center [363, 175] width 200 height 19
type input "[PERSON_NAME]"
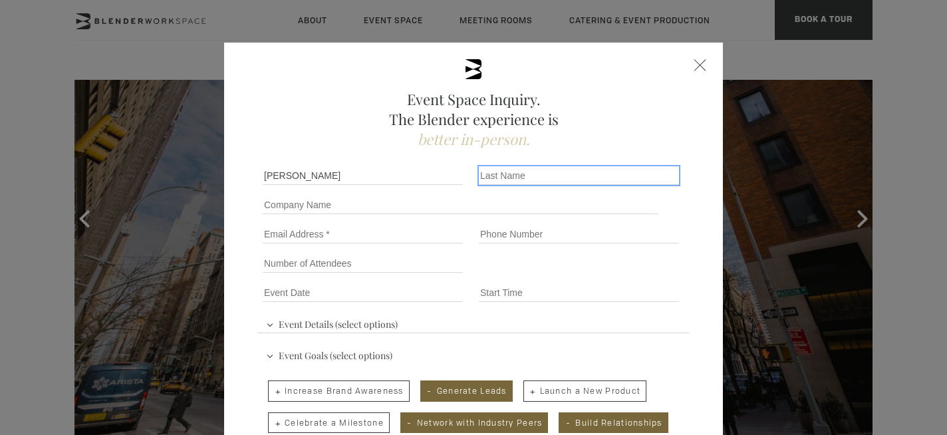
type input "[PERSON_NAME]"
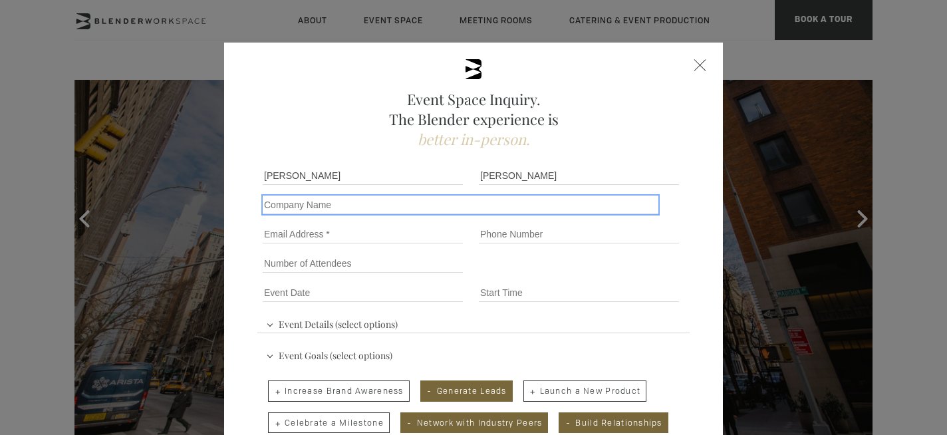
type input "Embrace"
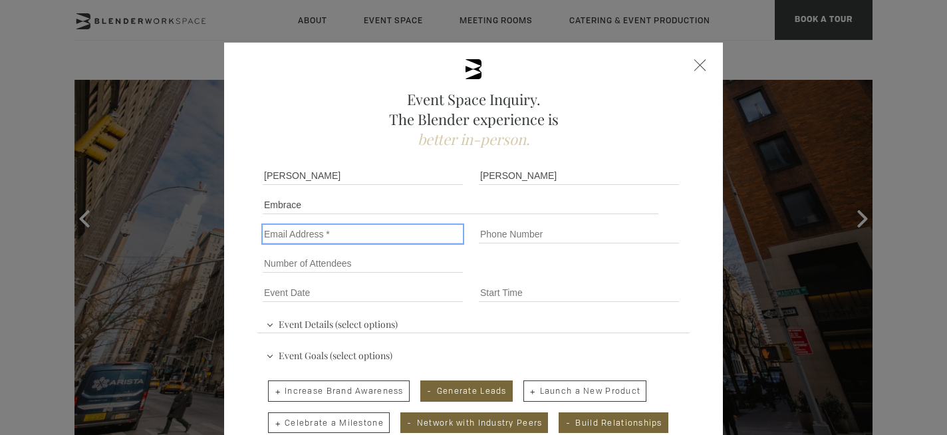
type input "b*******t@[DOMAIN_NAME]"
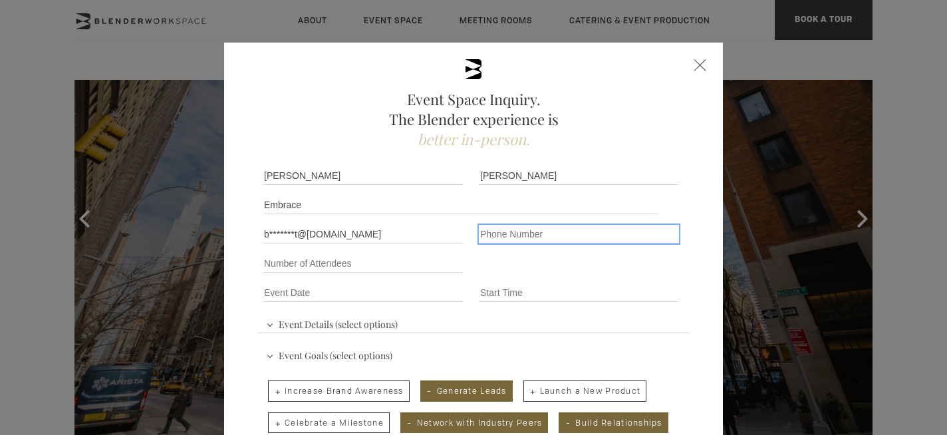
type input "19177766178"
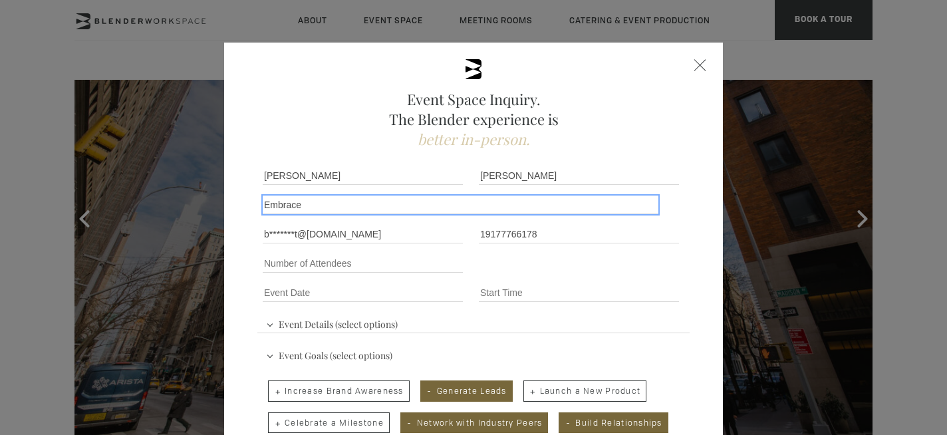
drag, startPoint x: 333, startPoint y: 200, endPoint x: 256, endPoint y: 202, distance: 76.5
click at [256, 202] on div "Event Space Inquiry. The Blender experience is better in-person. Event Details …" at bounding box center [473, 388] width 499 height 691
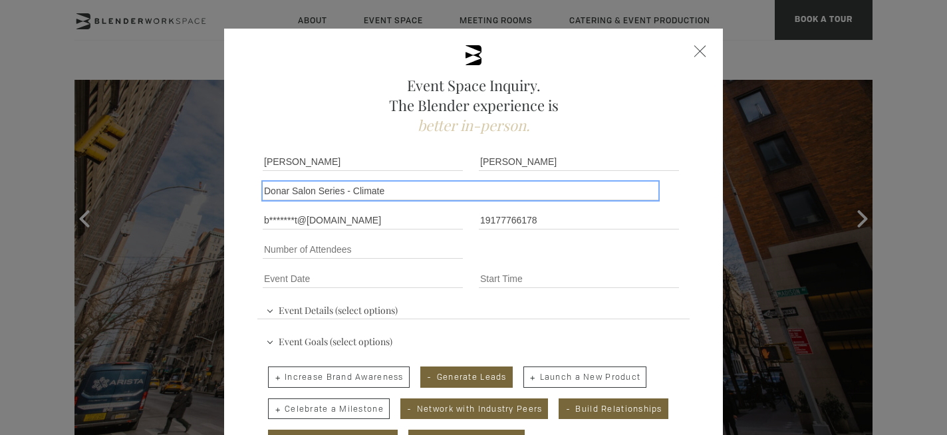
scroll to position [17, 0]
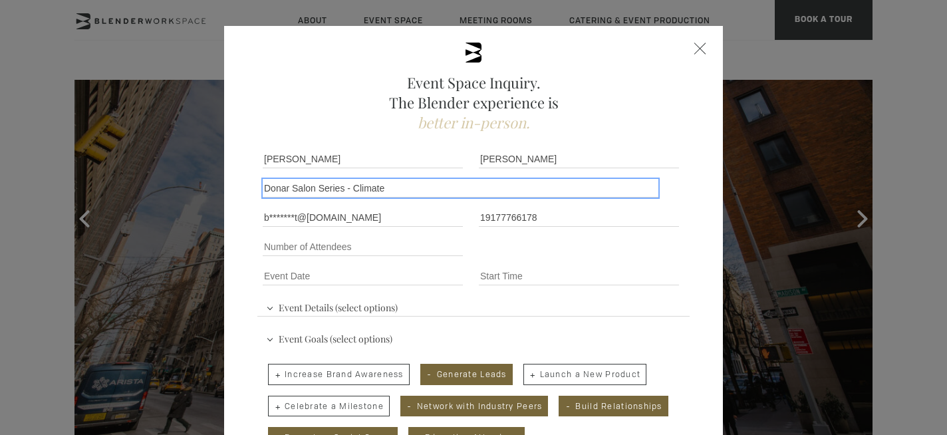
click at [287, 188] on input "Donar Salon Series - Climate" at bounding box center [461, 188] width 396 height 19
click at [415, 184] on input "Donorr Salon Series - Climate" at bounding box center [461, 188] width 396 height 19
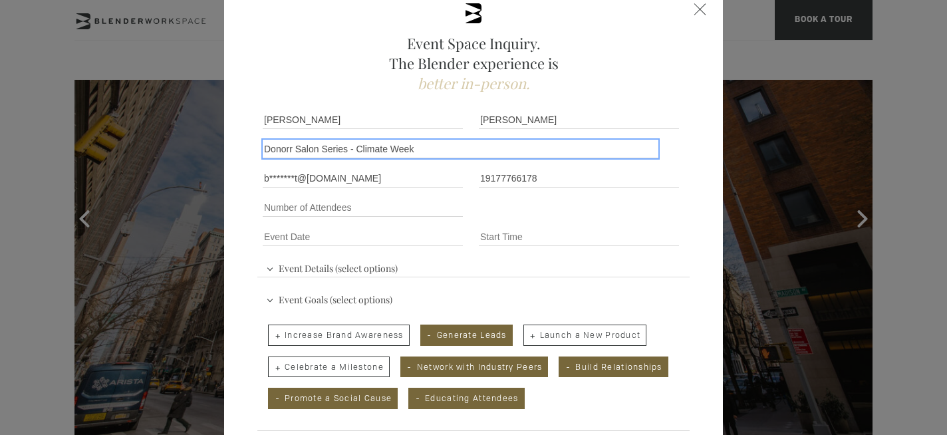
scroll to position [61, 0]
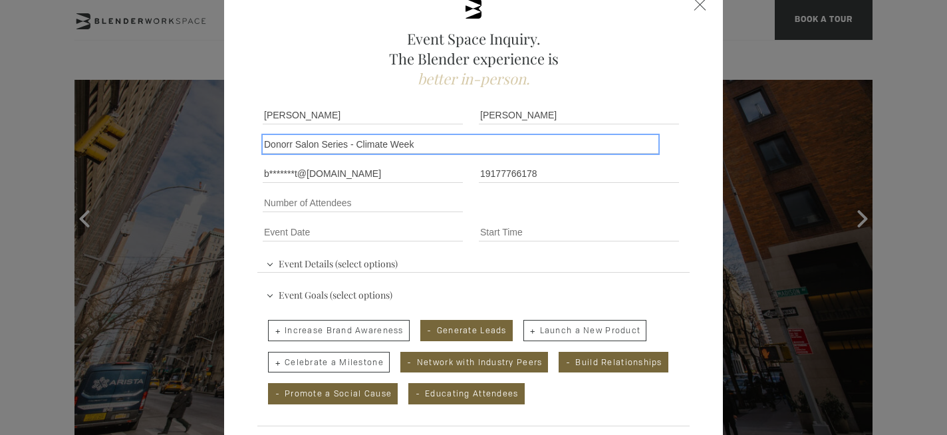
type input "Donorr Salon Series - Climate Week"
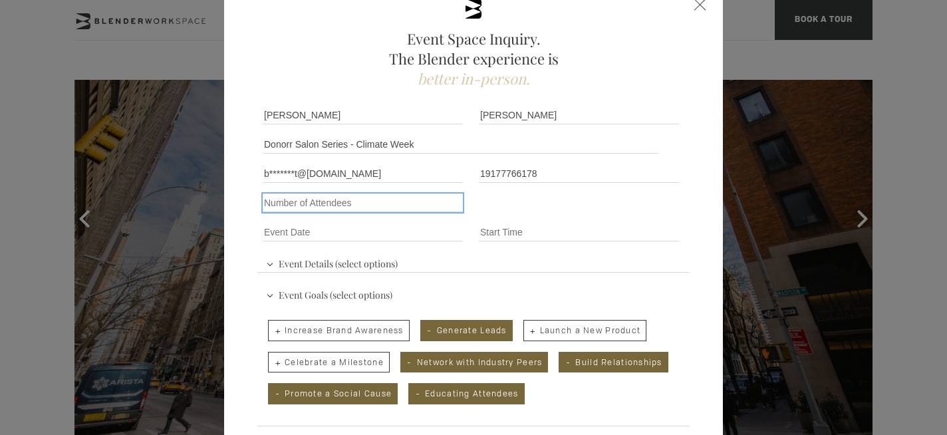
click at [341, 204] on input "Number of Attendees" at bounding box center [363, 203] width 200 height 19
type input "60+"
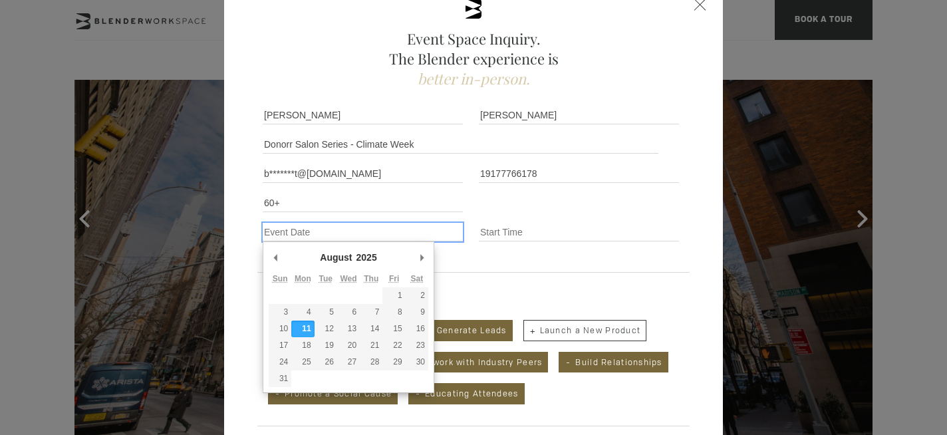
click at [303, 234] on input "Event Date *" at bounding box center [363, 232] width 200 height 19
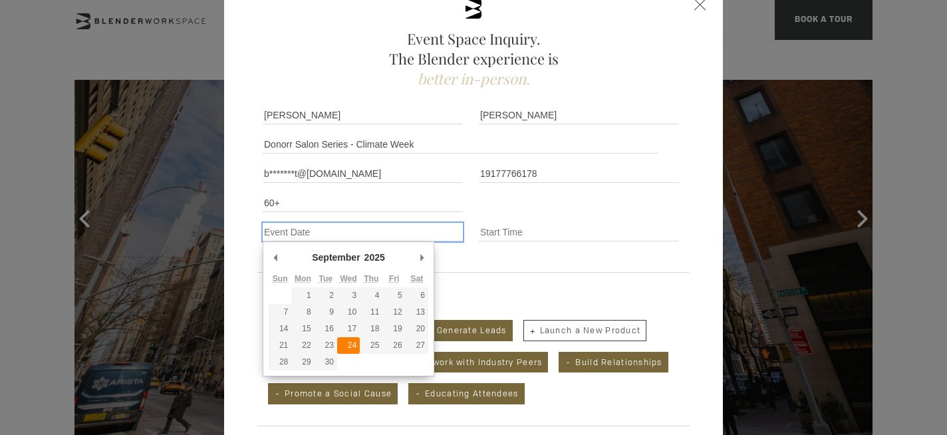
type div "[DATE]"
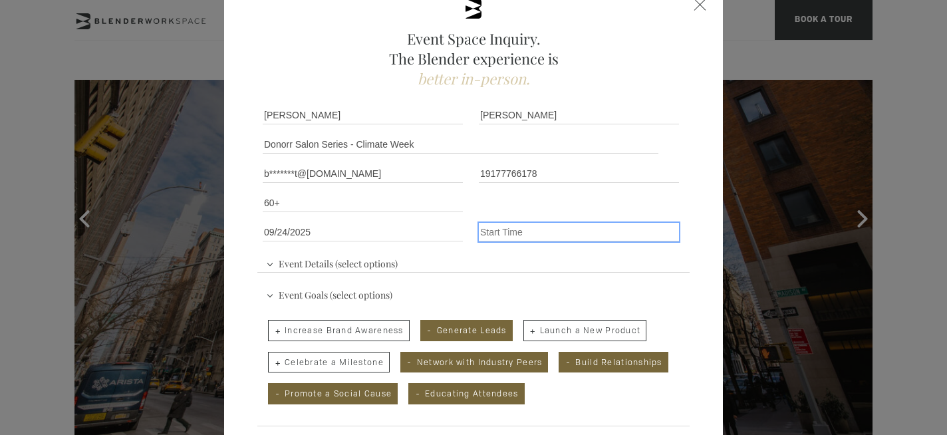
click at [500, 231] on input "Event Time" at bounding box center [579, 232] width 200 height 19
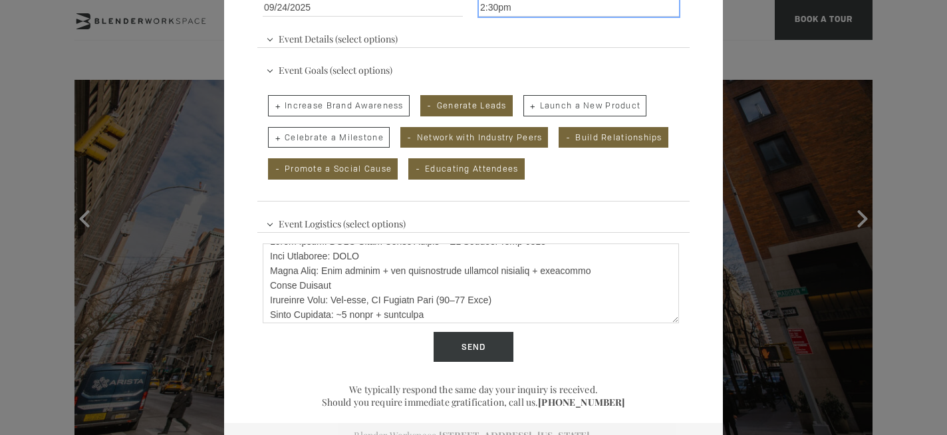
scroll to position [0, 0]
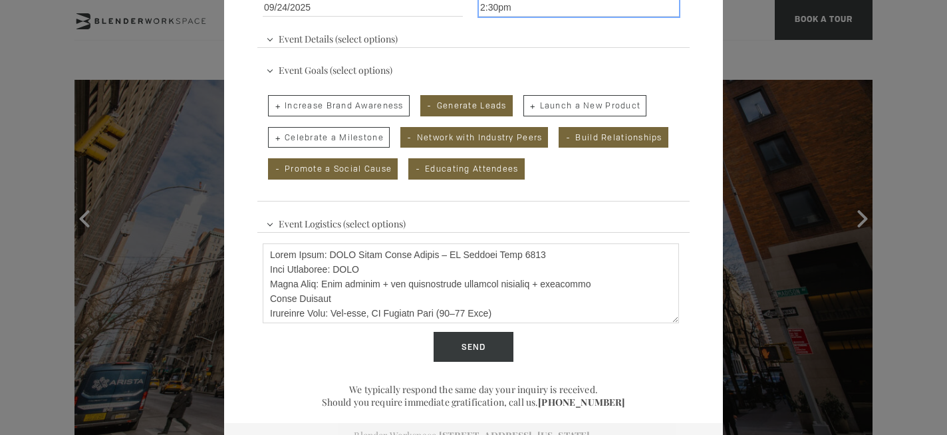
type input "2:30pm"
click at [272, 252] on textarea "Describe Your Event" at bounding box center [471, 283] width 416 height 80
paste textarea "Event Format"
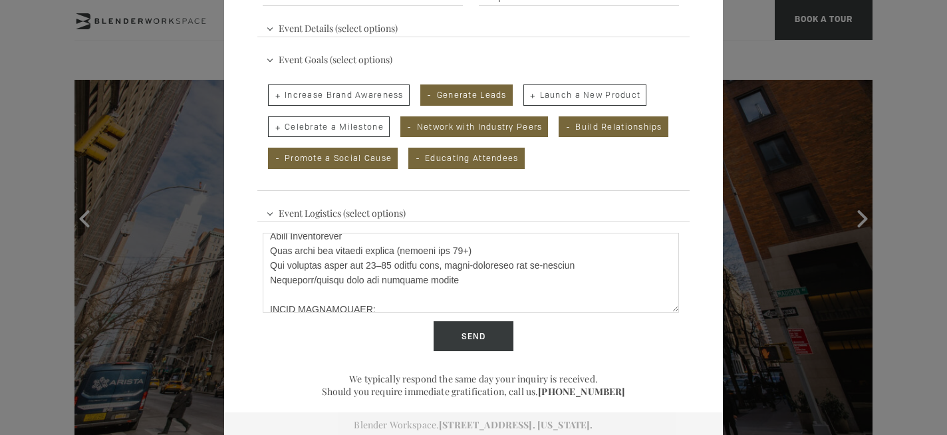
scroll to position [125, 0]
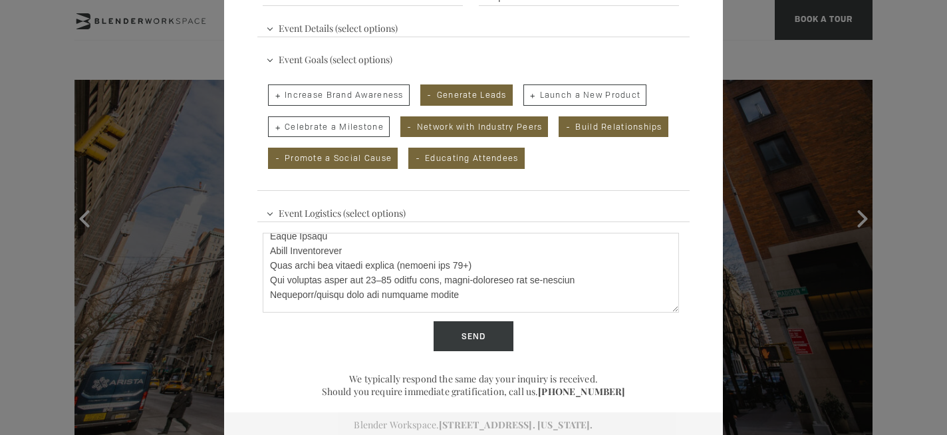
click at [480, 262] on textarea "Describe Your Event" at bounding box center [471, 273] width 416 height 80
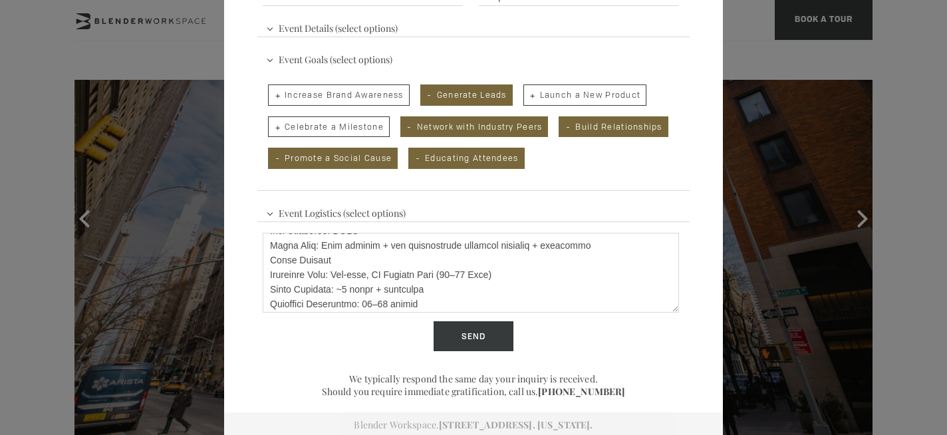
scroll to position [29, 0]
click at [401, 257] on textarea "Describe Your Event" at bounding box center [471, 273] width 416 height 80
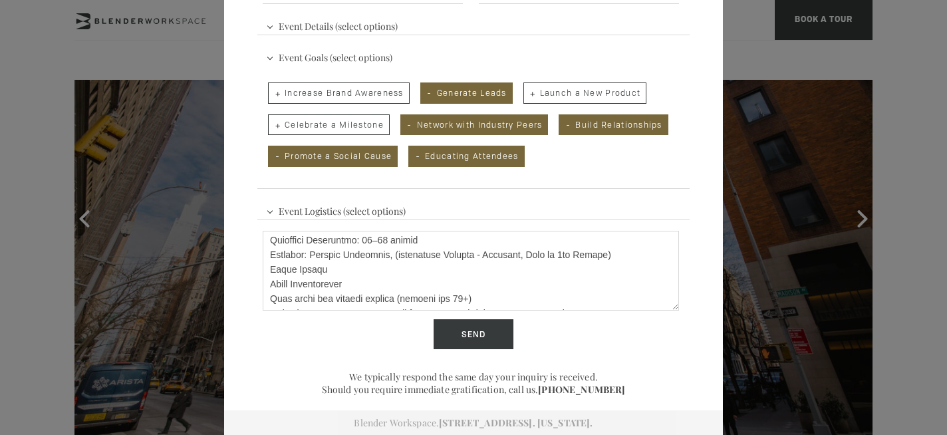
scroll to position [91, 0]
click at [446, 265] on textarea "Describe Your Event" at bounding box center [471, 271] width 416 height 80
click at [478, 269] on textarea "Describe Your Event" at bounding box center [471, 271] width 416 height 80
click at [479, 269] on textarea "Describe Your Event" at bounding box center [471, 271] width 416 height 80
click at [475, 268] on textarea "Describe Your Event" at bounding box center [471, 271] width 416 height 80
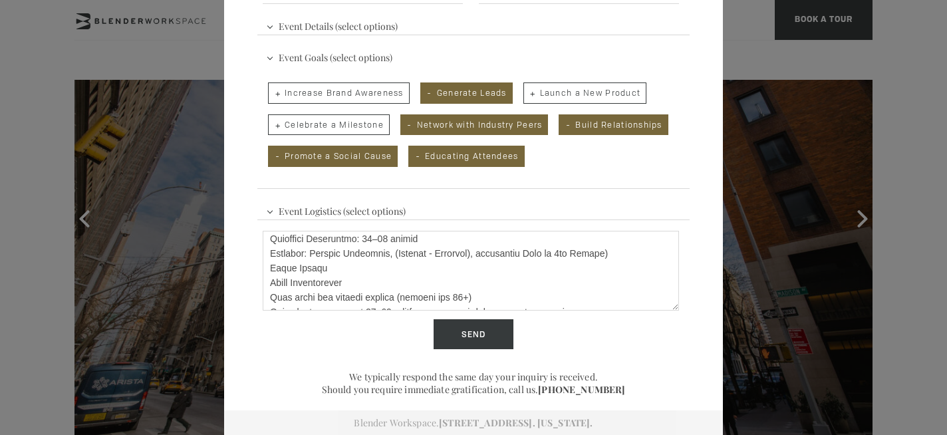
click at [395, 270] on textarea "Describe Your Event" at bounding box center [471, 271] width 416 height 80
click at [434, 267] on textarea "Describe Your Event" at bounding box center [471, 271] width 416 height 80
click at [434, 269] on textarea "Describe Your Event" at bounding box center [471, 271] width 416 height 80
click at [561, 269] on textarea "Describe Your Event" at bounding box center [471, 271] width 416 height 80
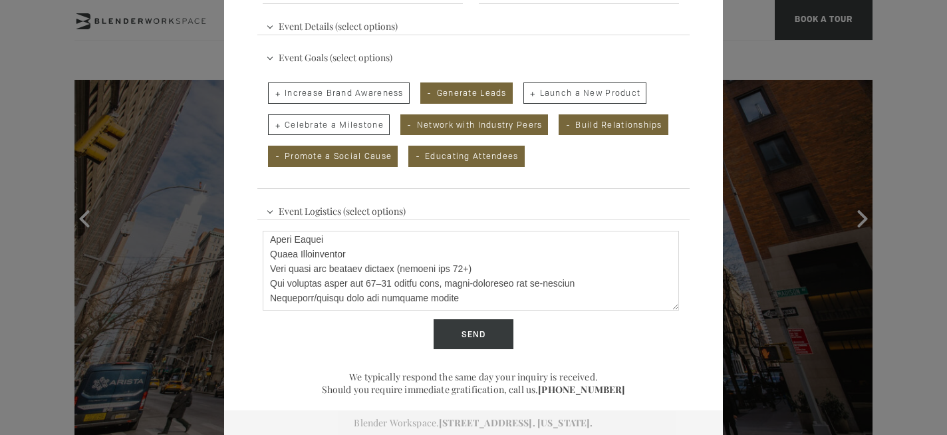
scroll to position [120, 0]
click at [271, 268] on textarea "Describe Your Event" at bounding box center [471, 271] width 416 height 80
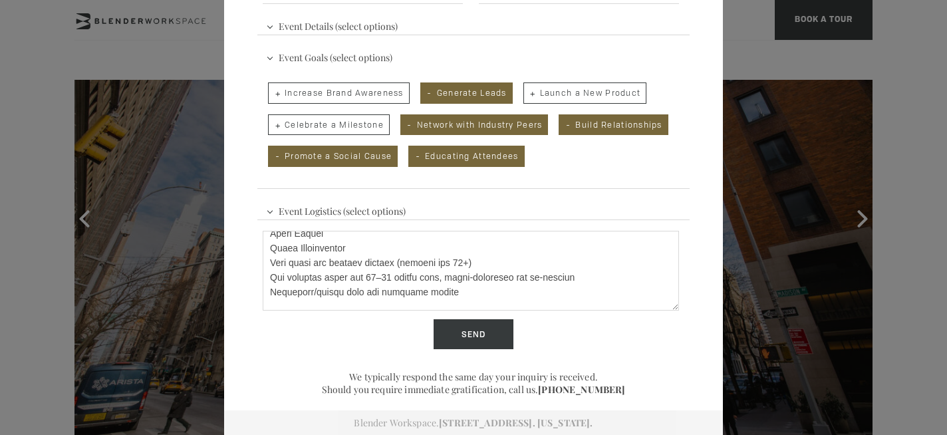
scroll to position [126, 0]
click at [271, 248] on textarea "Describe Your Event" at bounding box center [471, 271] width 416 height 80
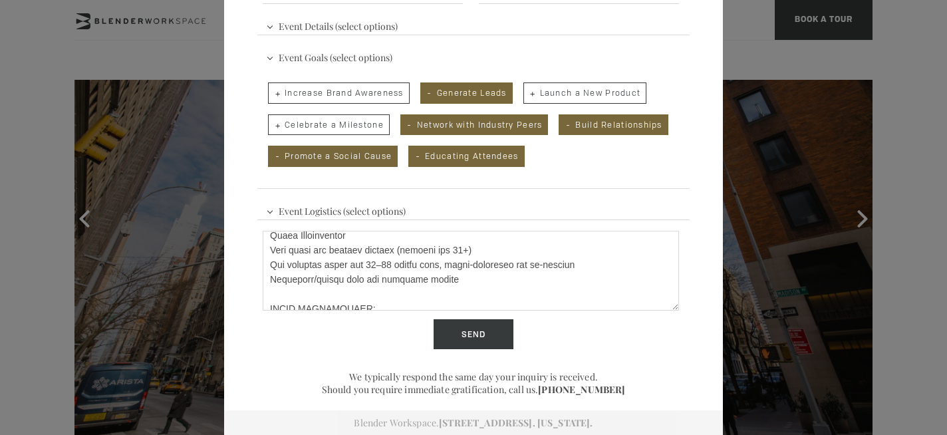
scroll to position [158, 0]
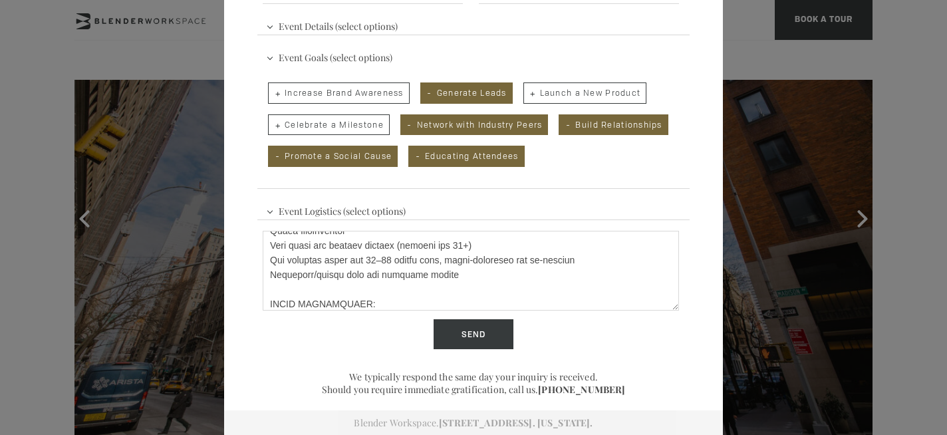
click at [271, 245] on textarea "Describe Your Event" at bounding box center [471, 271] width 416 height 80
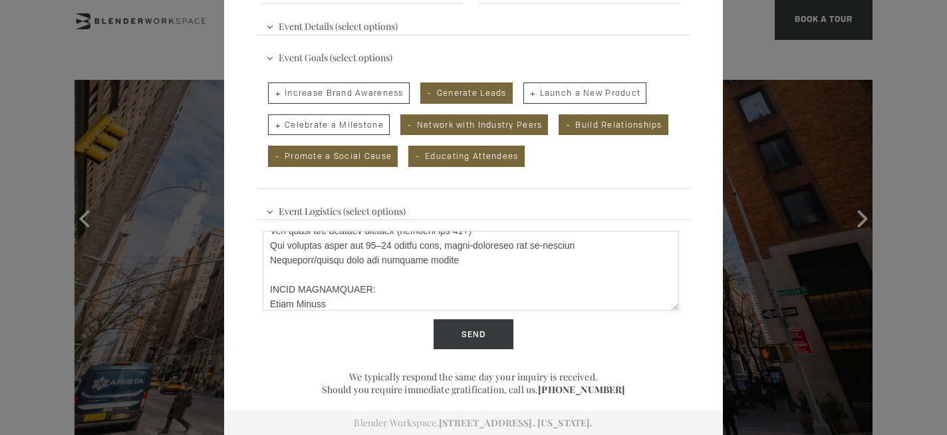
scroll to position [143, 0]
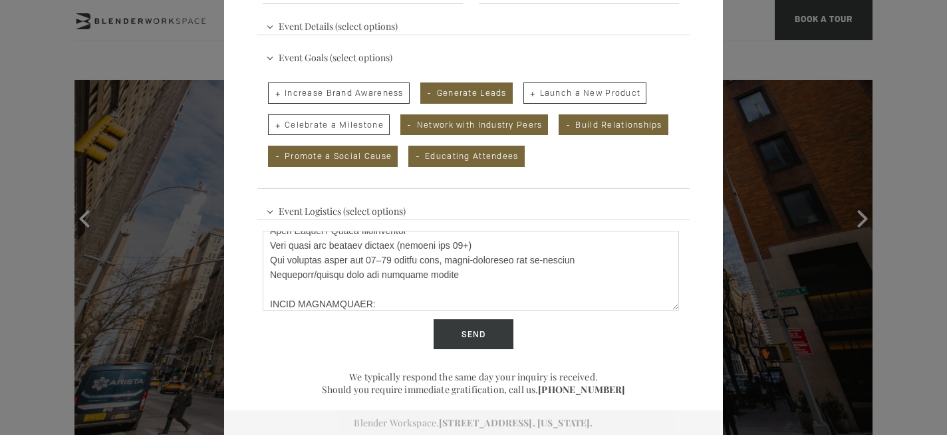
click at [420, 247] on textarea "Describe Your Event" at bounding box center [471, 271] width 416 height 80
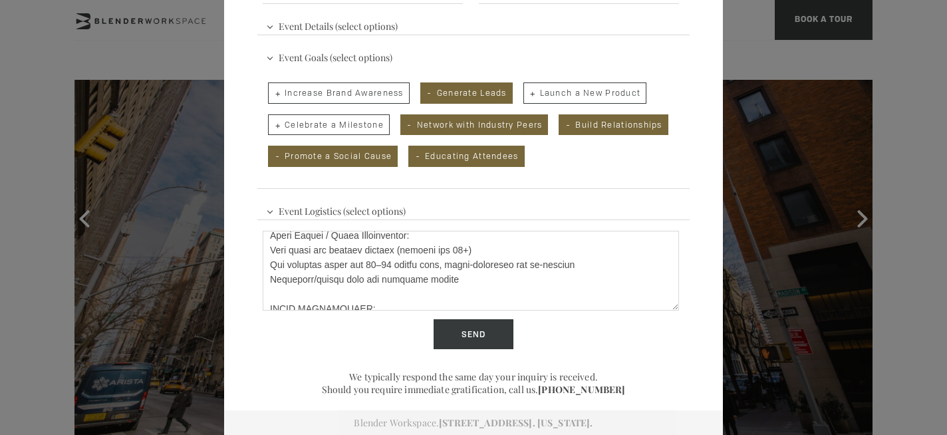
click at [269, 266] on textarea "Describe Your Event" at bounding box center [471, 271] width 416 height 80
click at [271, 279] on textarea "Describe Your Event" at bounding box center [471, 271] width 416 height 80
click at [269, 295] on textarea "Describe Your Event" at bounding box center [471, 271] width 416 height 80
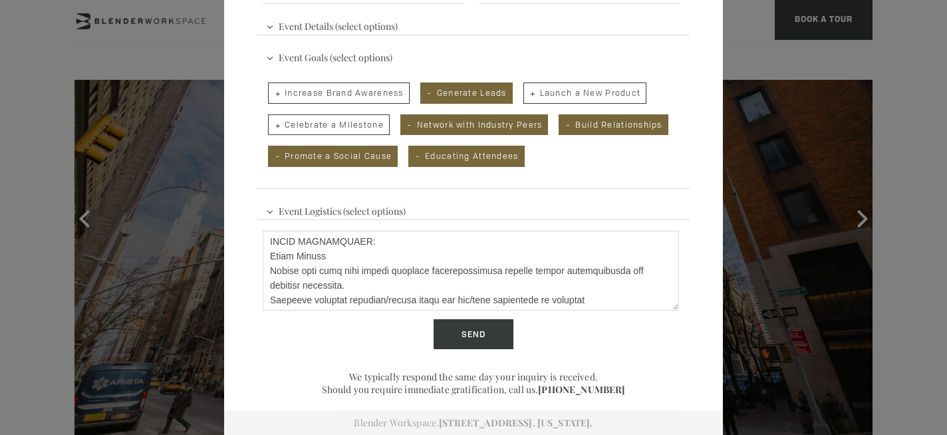
scroll to position [206, 0]
drag, startPoint x: 374, startPoint y: 253, endPoint x: 255, endPoint y: 253, distance: 119.1
click at [255, 253] on div "Event Space Inquiry. The Blender experience is better in-person. Event Details …" at bounding box center [473, 90] width 499 height 691
click at [269, 269] on textarea "Describe Your Event" at bounding box center [471, 271] width 416 height 80
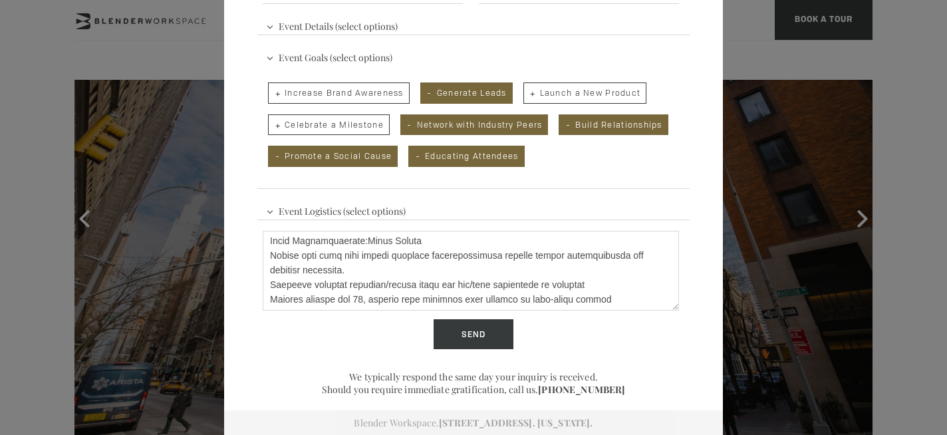
scroll to position [192, 0]
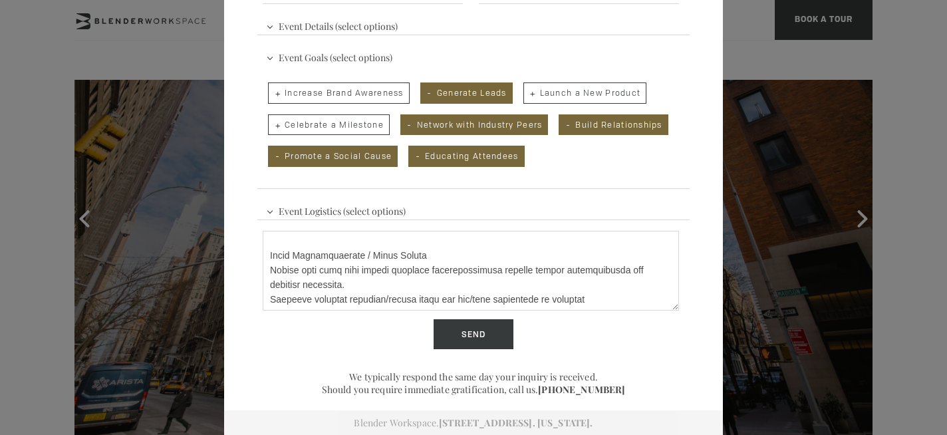
click at [394, 270] on textarea "Describe Your Event" at bounding box center [471, 271] width 416 height 80
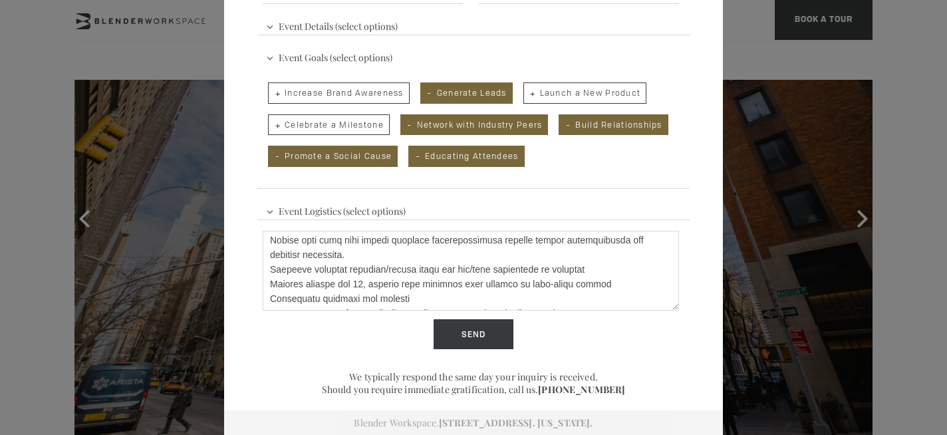
scroll to position [226, 0]
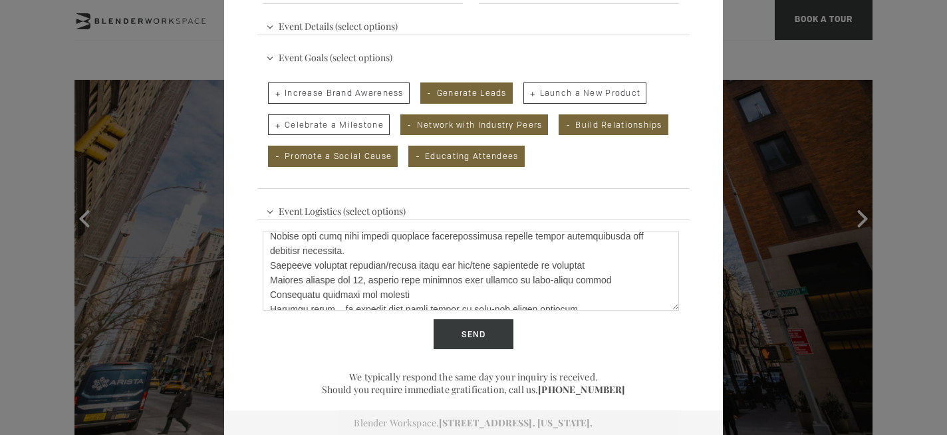
click at [269, 253] on textarea "Describe Your Event" at bounding box center [471, 271] width 416 height 80
type textarea "Lorem Ipsum: DOLO Sitam Conse Adipis – EL Seddoei Temp 7229 Inci Utlaboree: DOL…"
click at [270, 207] on span "Event Logistics (select options)" at bounding box center [336, 210] width 146 height 20
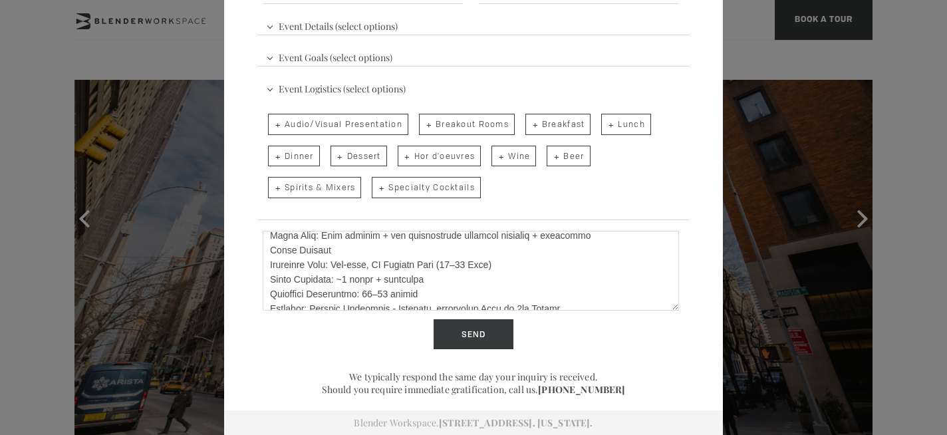
scroll to position [8, 0]
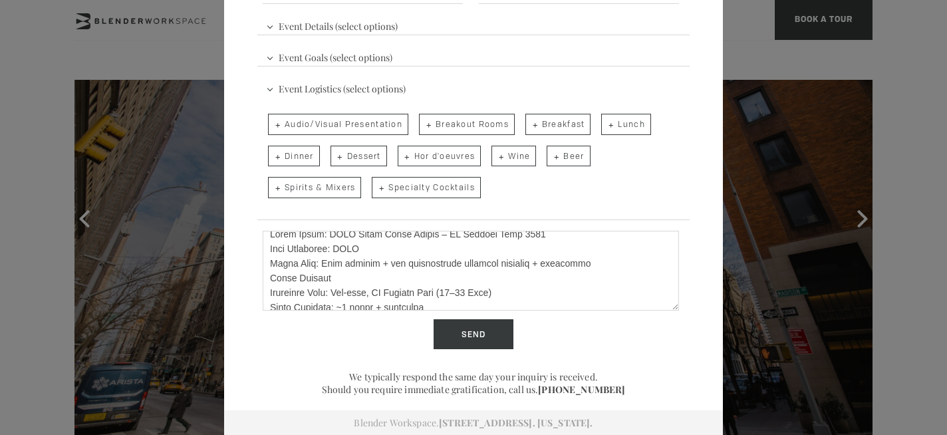
click at [322, 119] on span "Audio/Visual Presentation" at bounding box center [338, 124] width 140 height 21
click at [271, 119] on input "Audio/Visual Presentation" at bounding box center [267, 117] width 9 height 19
checkbox input "true"
click at [466, 126] on span "Breakout Rooms" at bounding box center [467, 124] width 96 height 21
click at [422, 126] on input "Breakout Rooms" at bounding box center [418, 117] width 9 height 19
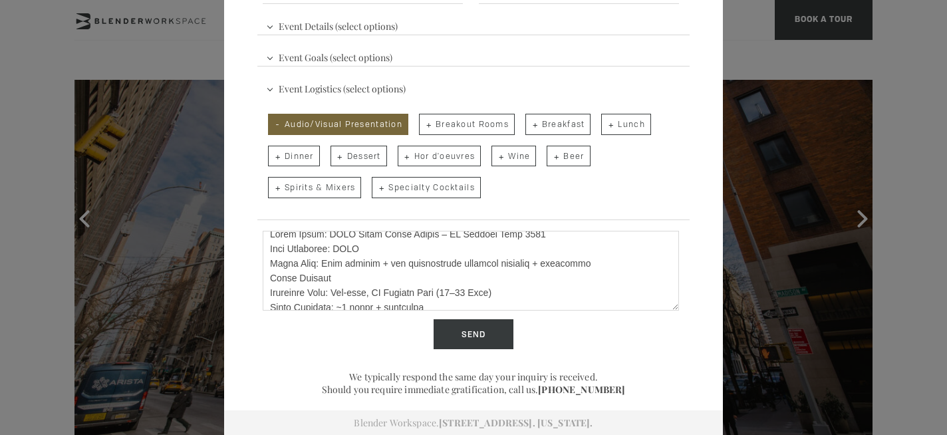
checkbox input "true"
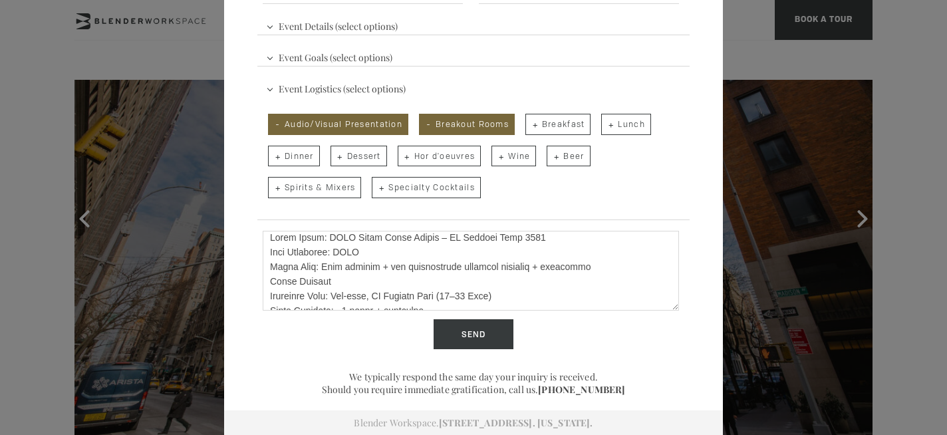
scroll to position [0, 0]
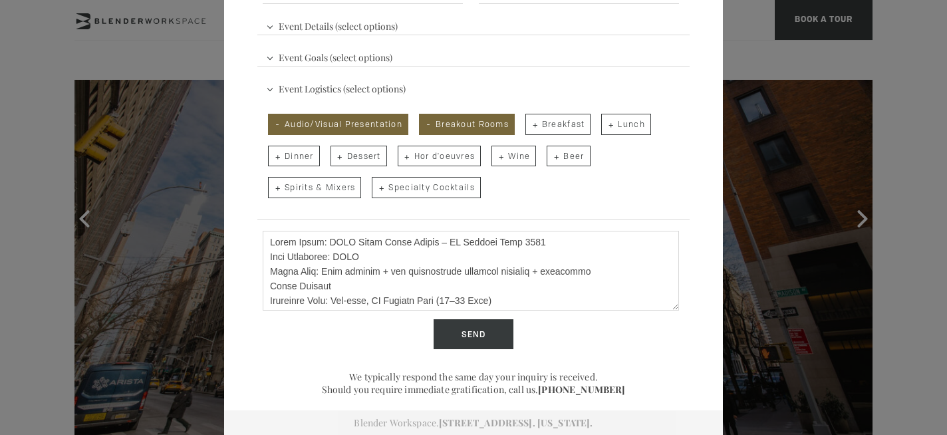
click at [318, 257] on textarea "Describe Your Event" at bounding box center [471, 271] width 416 height 80
click at [348, 255] on textarea "Describe Your Event" at bounding box center [471, 271] width 416 height 80
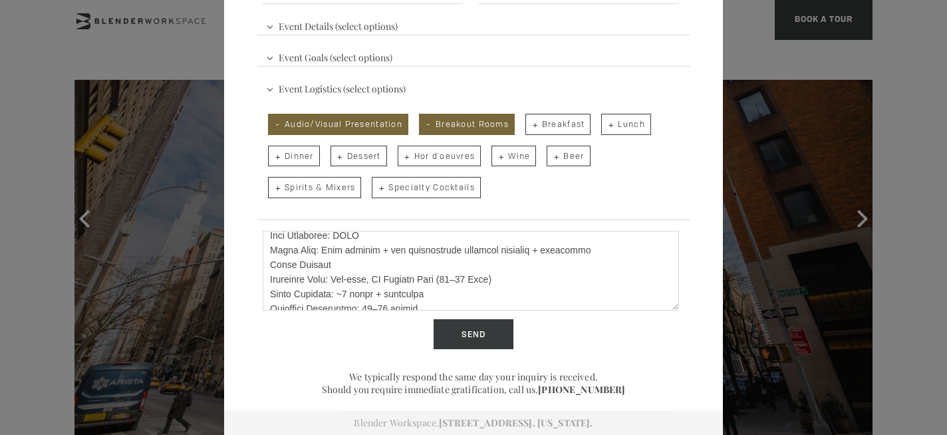
scroll to position [24, 0]
click at [271, 275] on textarea "Describe Your Event" at bounding box center [471, 271] width 416 height 80
click at [324, 291] on textarea "Describe Your Event" at bounding box center [471, 271] width 416 height 80
click at [270, 306] on textarea "Describe Your Event" at bounding box center [471, 271] width 416 height 80
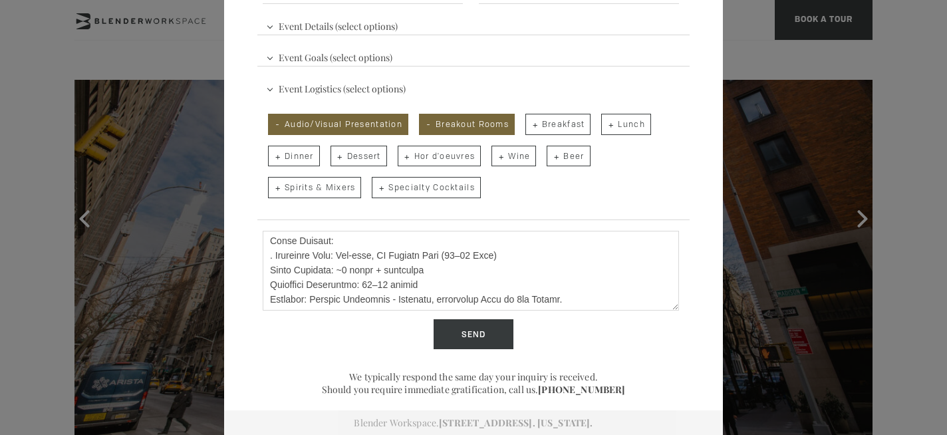
scroll to position [59, 0]
click at [271, 287] on textarea "Describe Your Event" at bounding box center [471, 271] width 416 height 80
click at [344, 286] on textarea "Describe Your Event" at bounding box center [471, 271] width 416 height 80
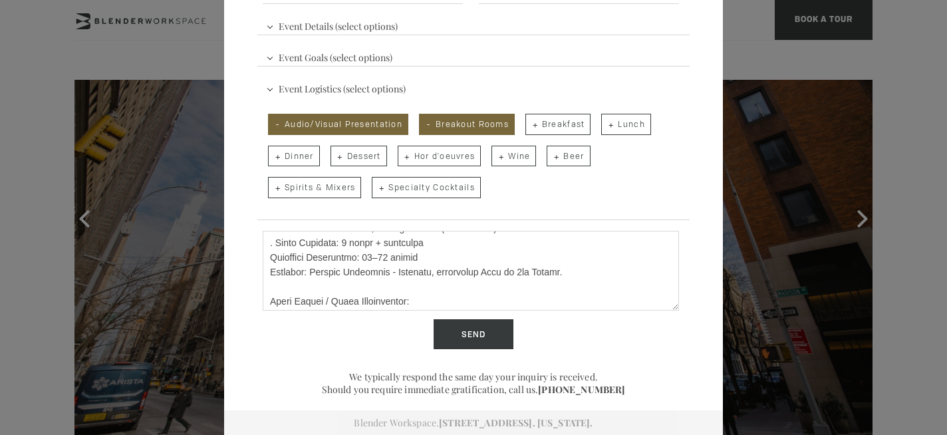
scroll to position [88, 0]
click at [268, 271] on textarea "Describe Your Event" at bounding box center [471, 271] width 416 height 80
click at [336, 256] on textarea "Describe Your Event" at bounding box center [471, 271] width 416 height 80
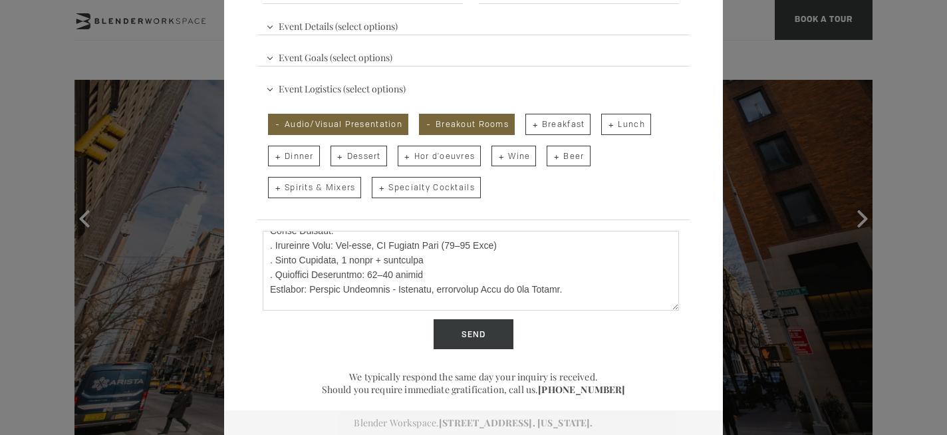
scroll to position [75, 0]
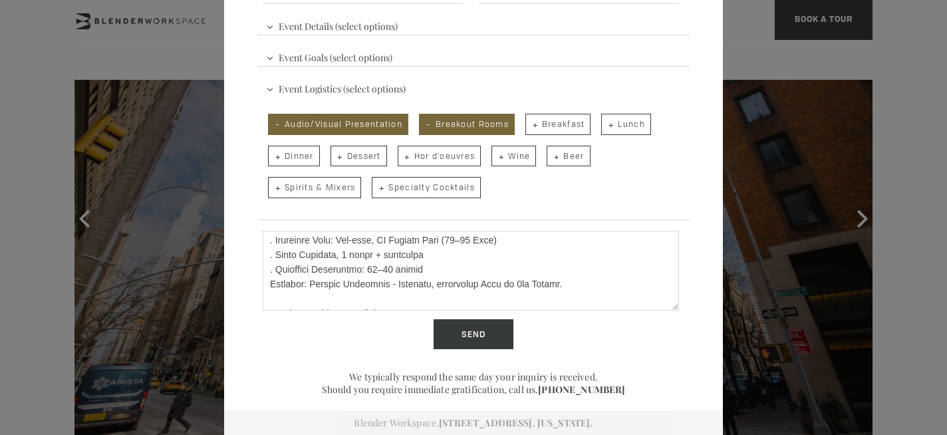
click at [339, 253] on textarea "Describe Your Event" at bounding box center [471, 271] width 416 height 80
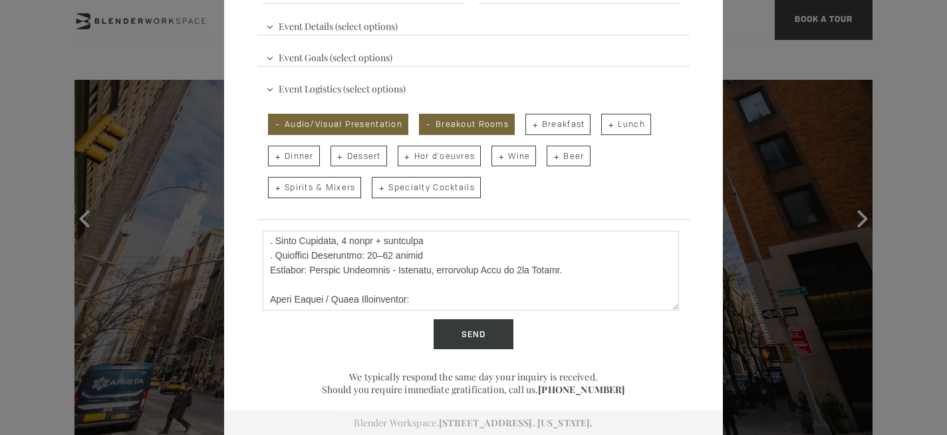
click at [370, 272] on textarea "Describe Your Event" at bounding box center [471, 271] width 416 height 80
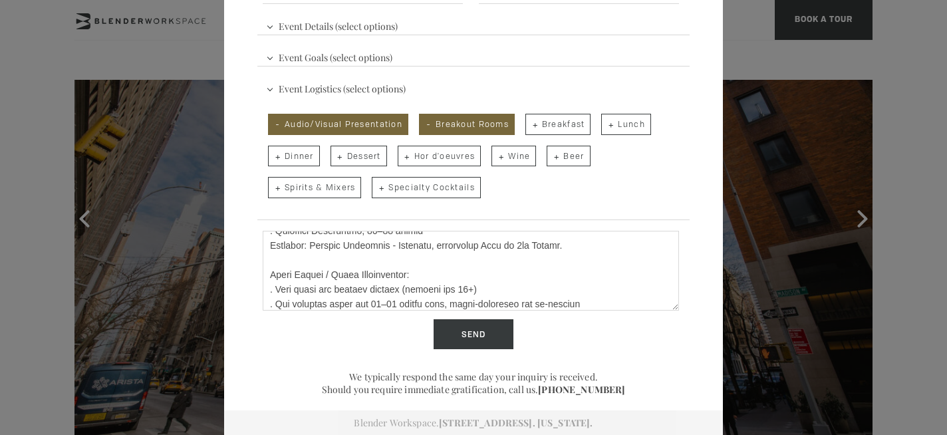
scroll to position [112, 0]
click at [271, 263] on textarea "Describe Your Event" at bounding box center [471, 271] width 416 height 80
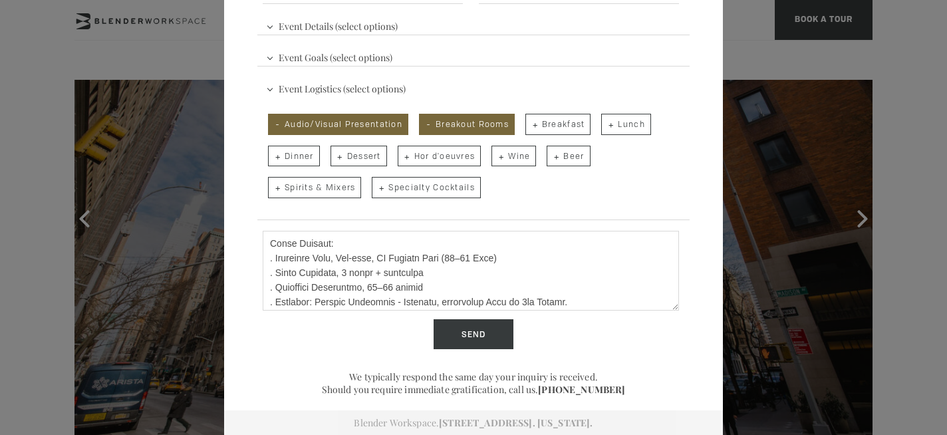
scroll to position [57, 0]
drag, startPoint x: 333, startPoint y: 260, endPoint x: 263, endPoint y: 260, distance: 70.5
click at [263, 260] on textarea "Describe Your Event" at bounding box center [471, 271] width 416 height 80
click at [398, 255] on textarea "Describe Your Event" at bounding box center [471, 271] width 416 height 80
click at [406, 238] on textarea "Describe Your Event" at bounding box center [471, 271] width 416 height 80
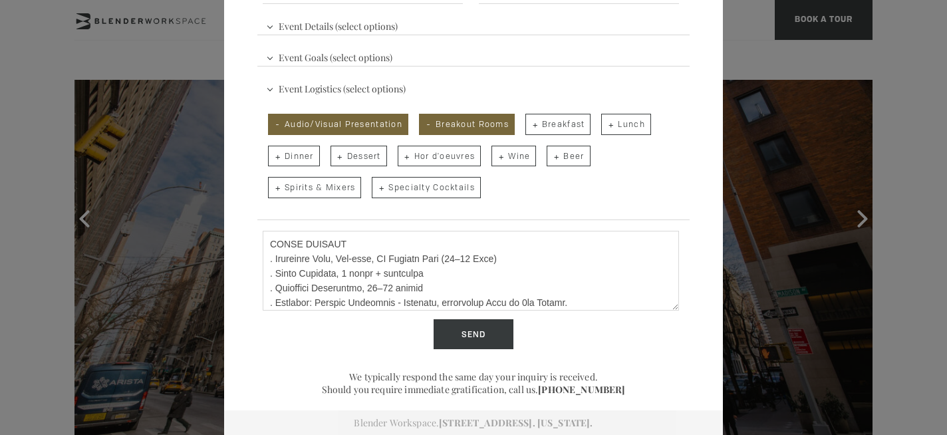
click at [317, 274] on textarea "Describe Your Event" at bounding box center [471, 271] width 416 height 80
click at [416, 262] on textarea "Describe Your Event" at bounding box center [471, 271] width 416 height 80
click at [402, 255] on textarea "Describe Your Event" at bounding box center [471, 271] width 416 height 80
click at [424, 255] on textarea "Describe Your Event" at bounding box center [471, 271] width 416 height 80
click at [275, 272] on textarea "Describe Your Event" at bounding box center [471, 271] width 416 height 80
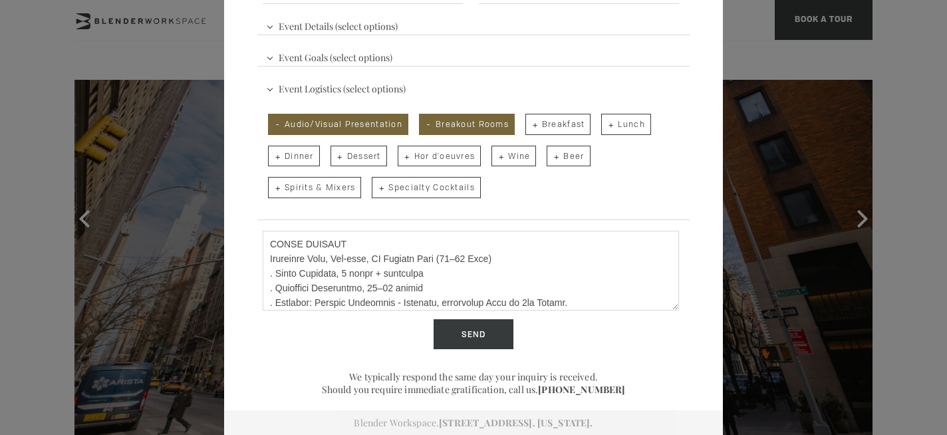
click at [311, 284] on textarea "Describe Your Event" at bounding box center [471, 271] width 416 height 80
click at [274, 285] on textarea "Describe Your Event" at bounding box center [471, 271] width 416 height 80
click at [297, 288] on textarea "Describe Your Event" at bounding box center [471, 271] width 416 height 80
click at [337, 273] on textarea "Describe Your Event" at bounding box center [471, 271] width 416 height 80
click at [309, 287] on textarea "Describe Your Event" at bounding box center [471, 271] width 416 height 80
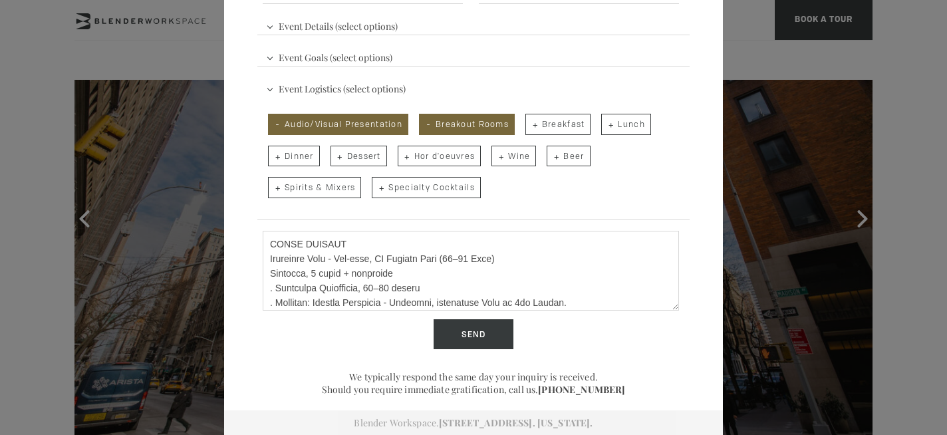
click at [309, 287] on textarea "Describe Your Event" at bounding box center [471, 271] width 416 height 80
click at [472, 279] on textarea "Describe Your Event" at bounding box center [471, 271] width 416 height 80
click at [318, 302] on textarea "Describe Your Event" at bounding box center [471, 271] width 416 height 80
click at [313, 299] on textarea "Describe Your Event" at bounding box center [471, 271] width 416 height 80
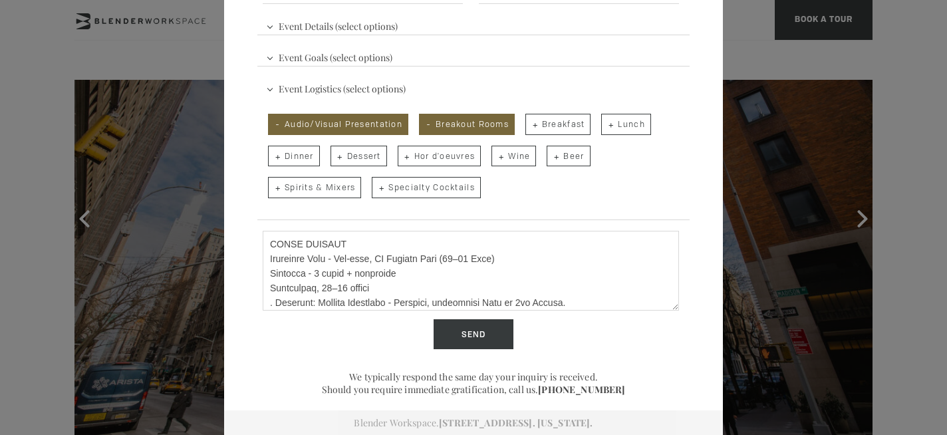
click at [315, 302] on textarea "Describe Your Event" at bounding box center [471, 271] width 416 height 80
click at [319, 304] on textarea "Describe Your Event" at bounding box center [471, 271] width 416 height 80
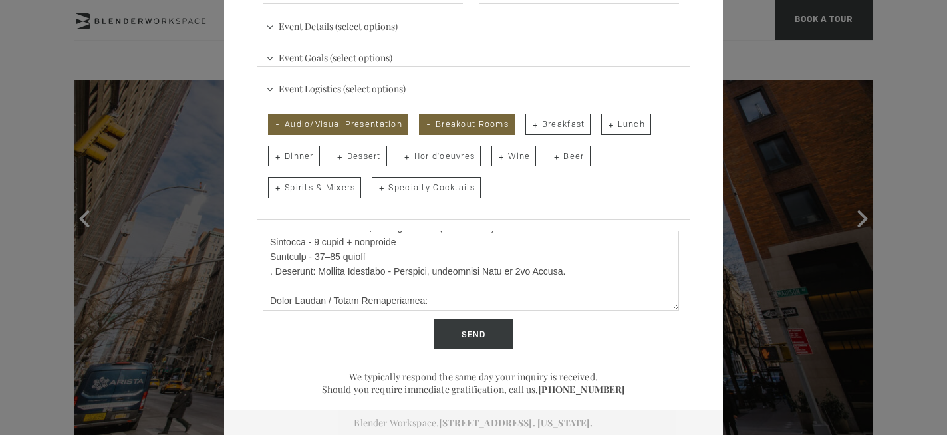
scroll to position [90, 0]
click at [367, 268] on textarea "Describe Your Event" at bounding box center [471, 271] width 416 height 80
click at [273, 285] on textarea "Describe Your Event" at bounding box center [471, 271] width 416 height 80
click at [311, 283] on textarea "Describe Your Event" at bounding box center [471, 271] width 416 height 80
click at [403, 285] on textarea "Describe Your Event" at bounding box center [471, 271] width 416 height 80
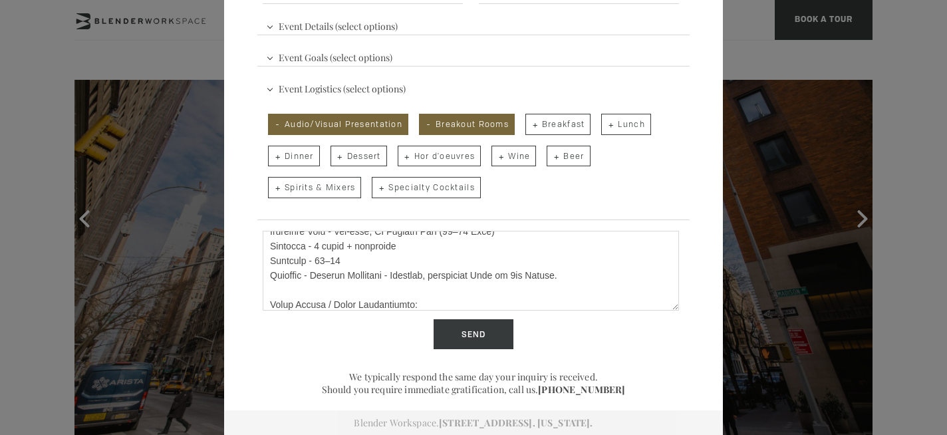
scroll to position [78, 0]
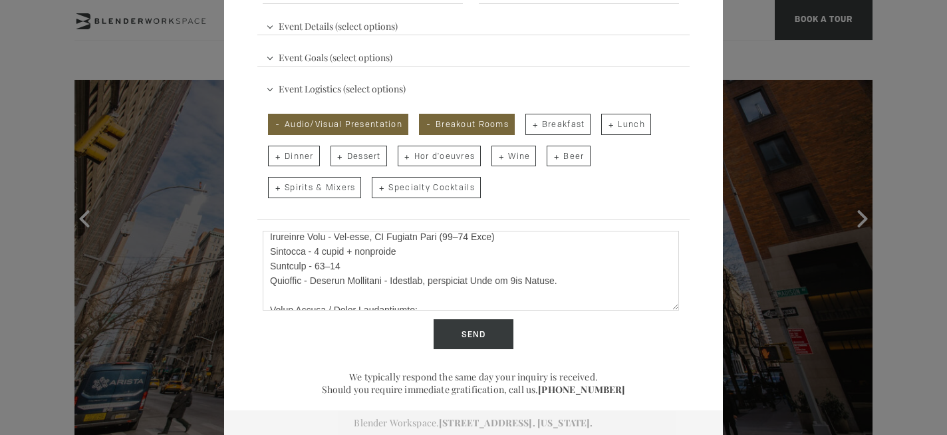
click at [350, 293] on textarea "Describe Your Event" at bounding box center [471, 271] width 416 height 80
drag, startPoint x: 459, startPoint y: 294, endPoint x: 664, endPoint y: 297, distance: 204.9
click at [664, 297] on textarea "Describe Your Event" at bounding box center [471, 271] width 416 height 80
click at [506, 295] on textarea "Describe Your Event" at bounding box center [471, 271] width 416 height 80
click at [399, 296] on textarea "Describe Your Event" at bounding box center [471, 271] width 416 height 80
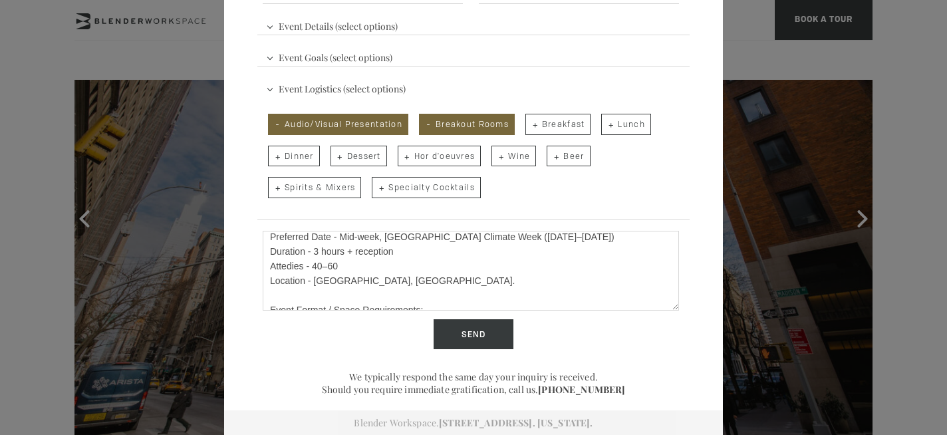
click at [415, 297] on textarea "Event Title / HOST: Donor Salon Series – [GEOGRAPHIC_DATA] Climate Week 2025 Le…" at bounding box center [471, 271] width 416 height 80
click at [353, 297] on textarea "Event Title / HOST: Donor Salon Series – [GEOGRAPHIC_DATA] Climate Week 2025 Le…" at bounding box center [471, 271] width 416 height 80
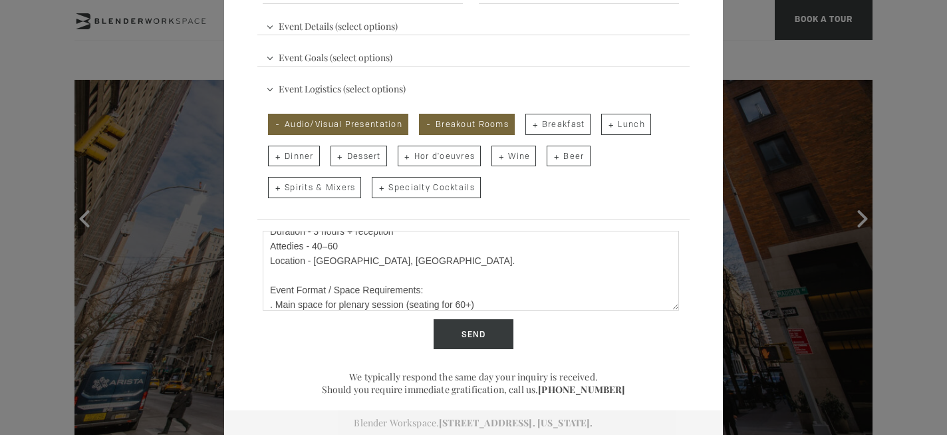
scroll to position [103, 0]
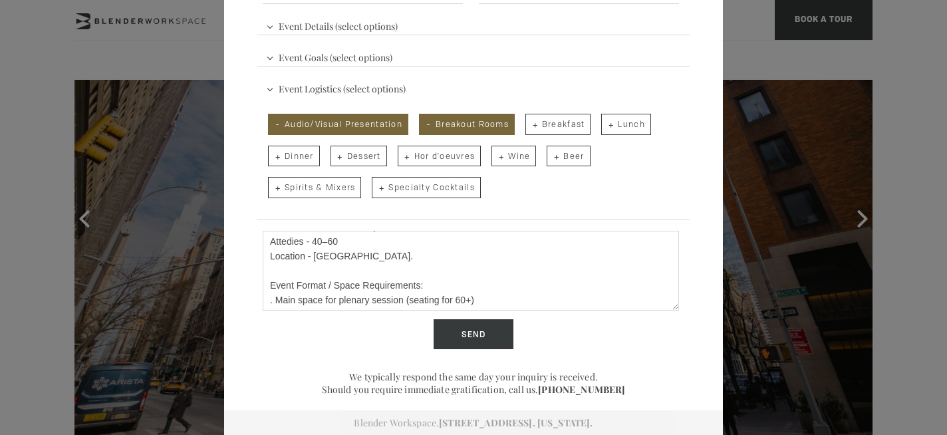
click at [412, 271] on textarea "Event Title / HOST: Donor Salon Series – [GEOGRAPHIC_DATA] Climate Week 2025 Le…" at bounding box center [471, 271] width 416 height 80
click at [302, 256] on textarea "Event Title / HOST: Donor Salon Series – [GEOGRAPHIC_DATA] Climate Week 2025 Le…" at bounding box center [471, 271] width 416 height 80
click at [415, 244] on textarea "Event Title / HOST: Donor Salon Series – [GEOGRAPHIC_DATA] Climate Week 2025 Le…" at bounding box center [471, 271] width 416 height 80
click at [345, 257] on textarea "Event Title / HOST: Donor Salon Series – [GEOGRAPHIC_DATA] Climate Week 2025 Le…" at bounding box center [471, 271] width 416 height 80
click at [333, 256] on textarea "Event Title / HOST: Donor Salon Series – [GEOGRAPHIC_DATA] Climate Week 2025 Le…" at bounding box center [471, 271] width 416 height 80
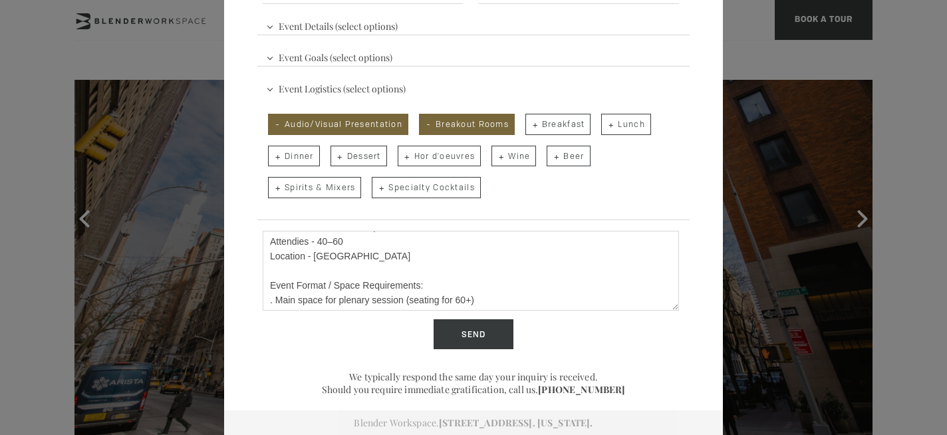
click at [352, 255] on textarea "Event Title / HOST: Donor Salon Series – [GEOGRAPHIC_DATA] Climate Week 2025 Le…" at bounding box center [471, 271] width 416 height 80
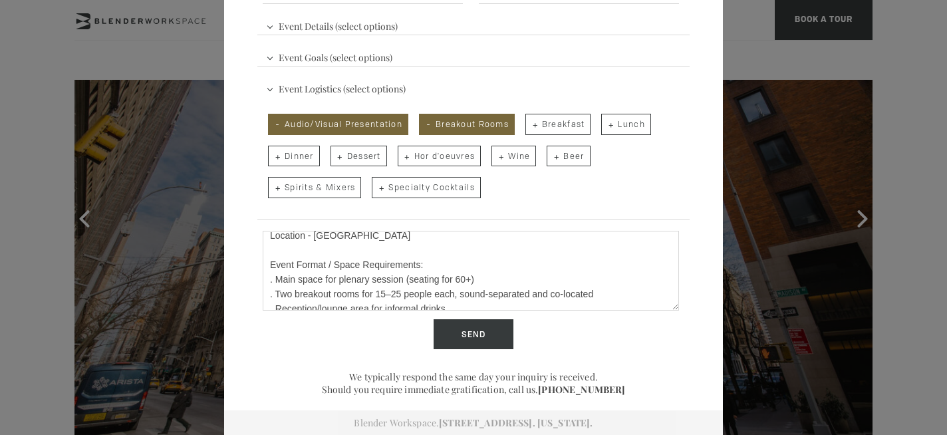
scroll to position [124, 0]
click at [271, 278] on textarea "Event Title / HOST: Donor Salon Series – [GEOGRAPHIC_DATA] Climate Week 2025 Le…" at bounding box center [471, 271] width 416 height 80
click at [296, 279] on textarea "Event Title / HOST: Donor Salon Series – [GEOGRAPHIC_DATA] Climate Week 2025 Le…" at bounding box center [471, 271] width 416 height 80
drag, startPoint x: 479, startPoint y: 276, endPoint x: 349, endPoint y: 277, distance: 129.7
click at [349, 277] on textarea "Event Title / HOST: Donor Salon Series – [GEOGRAPHIC_DATA] Climate Week 2025 Le…" at bounding box center [471, 271] width 416 height 80
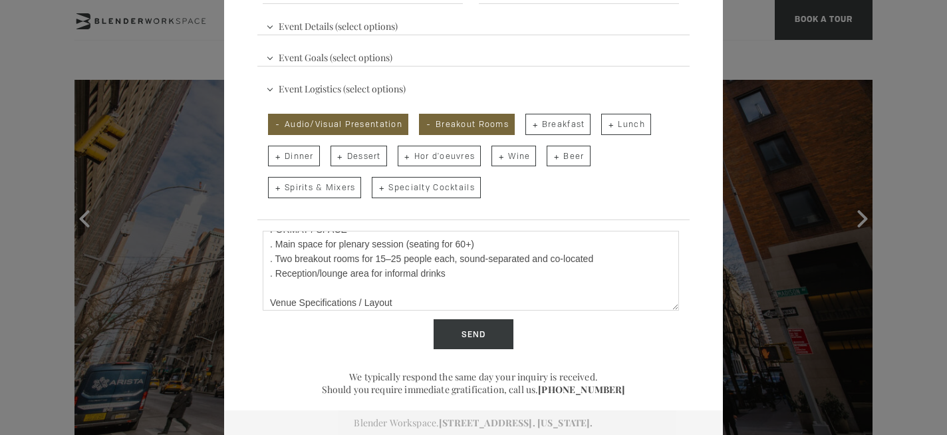
scroll to position [160, 0]
click at [410, 257] on textarea "Event Title / HOST: Donor Salon Series – [GEOGRAPHIC_DATA] Climate Week 2025 Le…" at bounding box center [471, 271] width 416 height 80
click at [478, 257] on textarea "Event Title / HOST: Donor Salon Series – [GEOGRAPHIC_DATA] Climate Week 2025 Le…" at bounding box center [471, 271] width 416 height 80
click at [452, 259] on textarea "Event Title / HOST: Donor Salon Series – [GEOGRAPHIC_DATA] Climate Week 2025 Le…" at bounding box center [471, 271] width 416 height 80
click at [277, 257] on textarea "Event Title / HOST: Donor Salon Series – [GEOGRAPHIC_DATA] Climate Week 2025 Le…" at bounding box center [471, 271] width 416 height 80
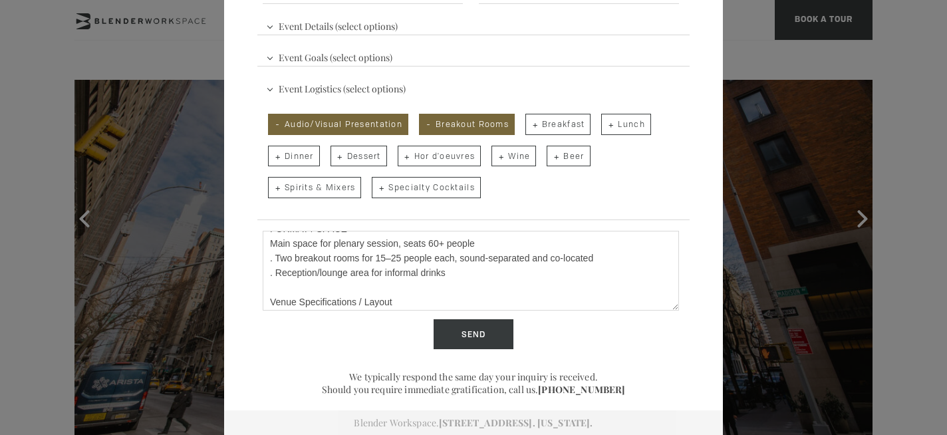
click at [278, 272] on textarea "Event Title / HOST: Donor Salon Series – [GEOGRAPHIC_DATA] Climate Week 2025 Le…" at bounding box center [471, 271] width 416 height 80
click at [274, 273] on textarea "Event Title / HOST: Donor Salon Series – [GEOGRAPHIC_DATA] Climate Week 2025 Le…" at bounding box center [471, 271] width 416 height 80
click at [276, 289] on textarea "Event Title / HOST: Donor Salon Series – [GEOGRAPHIC_DATA] Climate Week 2025 Le…" at bounding box center [471, 271] width 416 height 80
click at [441, 291] on textarea "Event Title / HOST: Donor Salon Series – [GEOGRAPHIC_DATA] Climate Week 2025 Le…" at bounding box center [471, 271] width 416 height 80
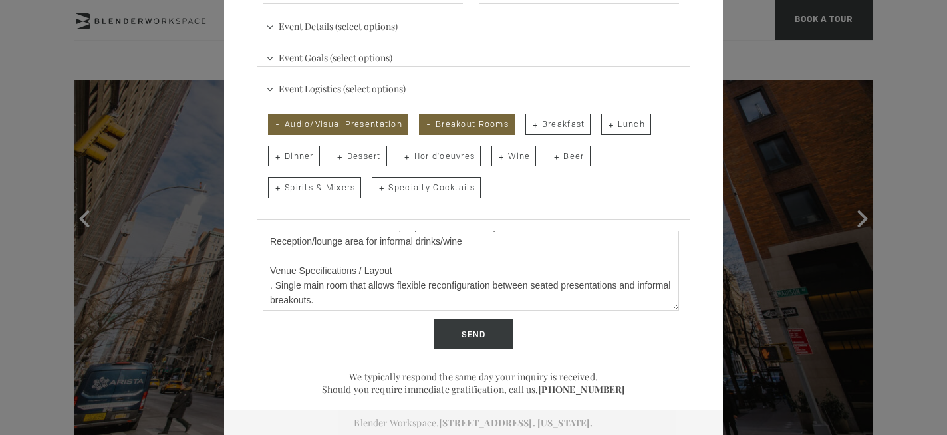
scroll to position [198, 0]
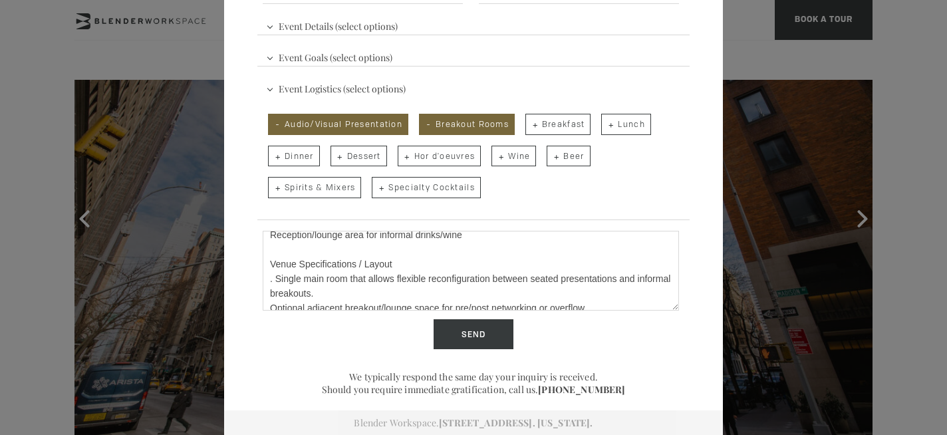
click at [442, 248] on textarea "Event Title / HOST: Donor Salon Series – [GEOGRAPHIC_DATA] Climate Week 2025 Le…" at bounding box center [471, 271] width 416 height 80
click at [464, 248] on textarea "Event Title / HOST: Donor Salon Series – [GEOGRAPHIC_DATA] Climate Week 2025 Le…" at bounding box center [471, 271] width 416 height 80
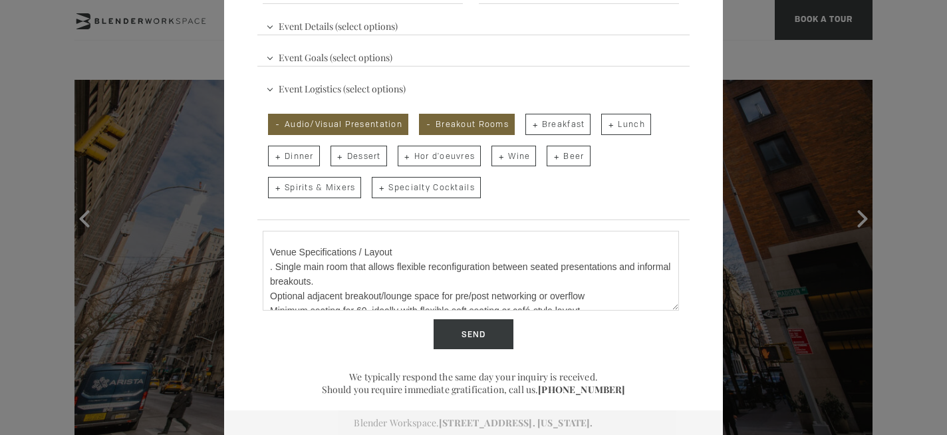
scroll to position [207, 0]
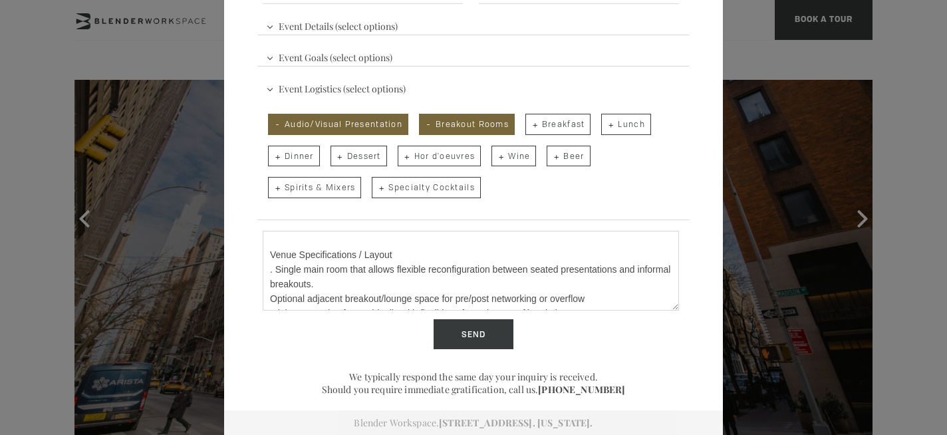
click at [483, 239] on textarea "Event Title / HOST: Donor Salon Series – [GEOGRAPHIC_DATA] Climate Week 2025 Le…" at bounding box center [471, 271] width 416 height 80
click at [494, 241] on textarea "Event Title / HOST: Donor Salon Series – [GEOGRAPHIC_DATA] Climate Week 2025 Le…" at bounding box center [471, 271] width 416 height 80
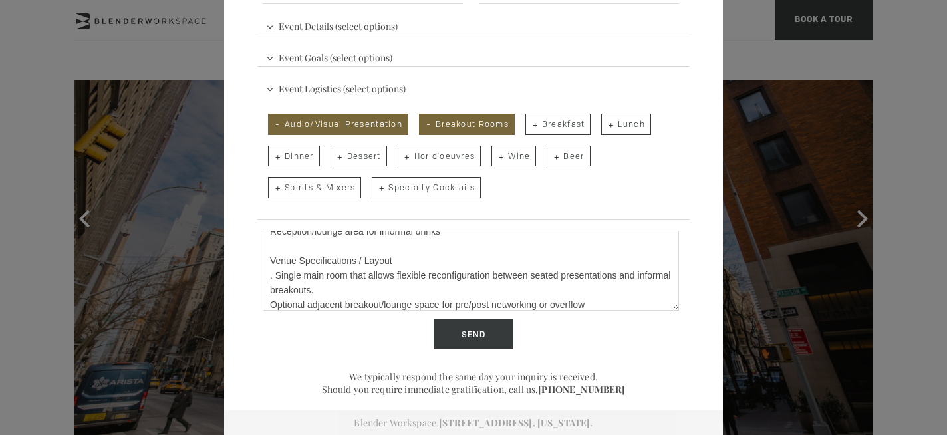
scroll to position [211, 0]
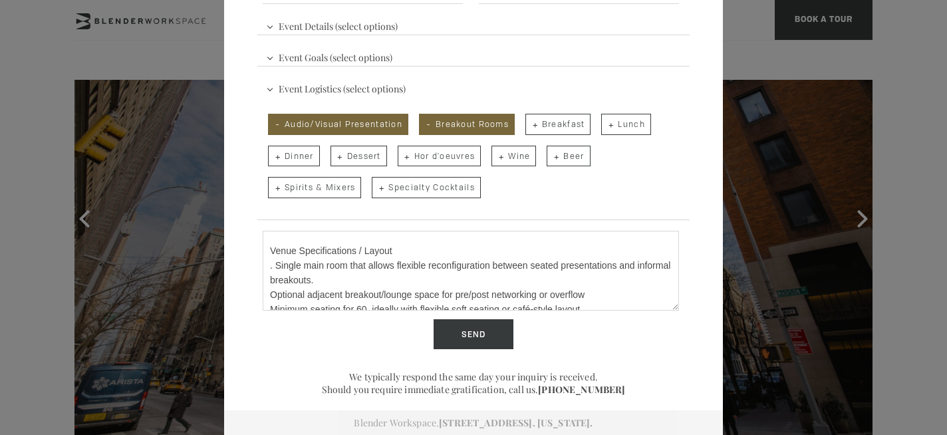
drag, startPoint x: 359, startPoint y: 264, endPoint x: 261, endPoint y: 267, distance: 98.5
click at [261, 267] on div "Describe Your Event Event Title / HOST: Donor Salon Series – [GEOGRAPHIC_DATA] …" at bounding box center [473, 272] width 432 height 93
click at [349, 267] on textarea "Event Title / HOST: Donor Salon Series – [GEOGRAPHIC_DATA] Climate Week 2025 Le…" at bounding box center [471, 271] width 416 height 80
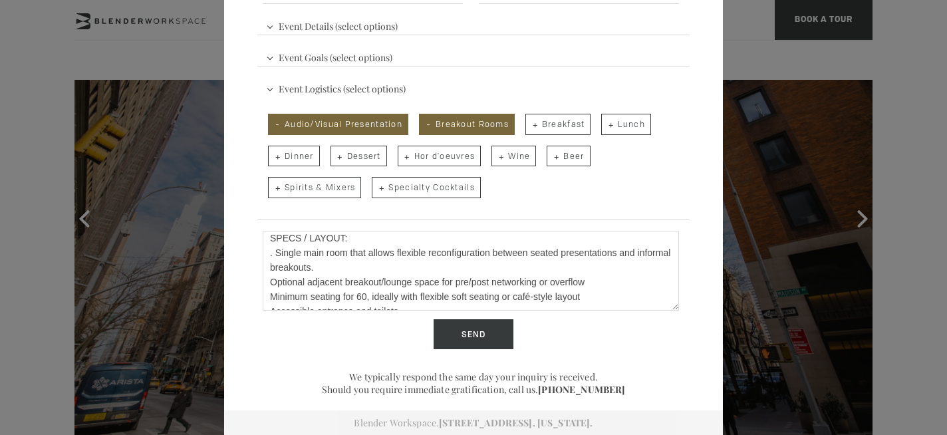
scroll to position [224, 0]
click at [275, 267] on textarea "Event Title / HOST: Donor Salon Series – [GEOGRAPHIC_DATA] Climate Week 2025 Le…" at bounding box center [471, 271] width 416 height 80
drag, startPoint x: 321, startPoint y: 267, endPoint x: 262, endPoint y: 268, distance: 59.2
click at [262, 268] on div "Describe Your Event Event Title / HOST: Donor Salon Series – [GEOGRAPHIC_DATA] …" at bounding box center [473, 272] width 432 height 93
click at [496, 267] on textarea "Event Title / HOST: Donor Salon Series – [GEOGRAPHIC_DATA] Climate Week 2025 Le…" at bounding box center [471, 271] width 416 height 80
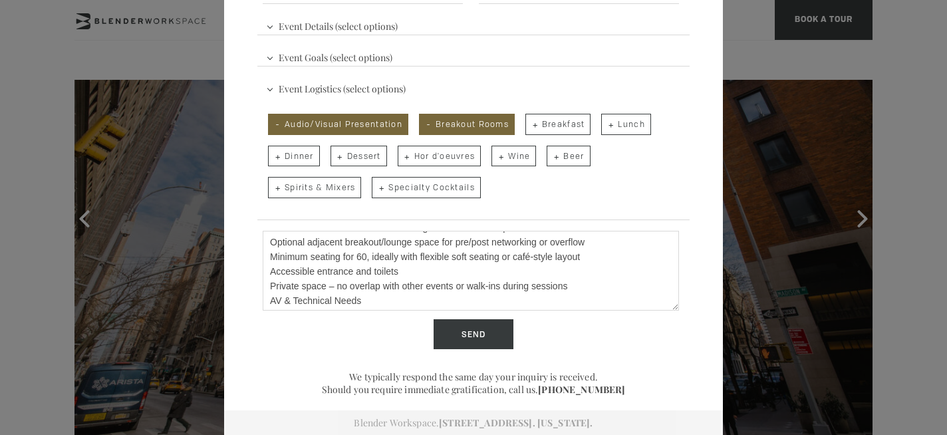
scroll to position [253, 0]
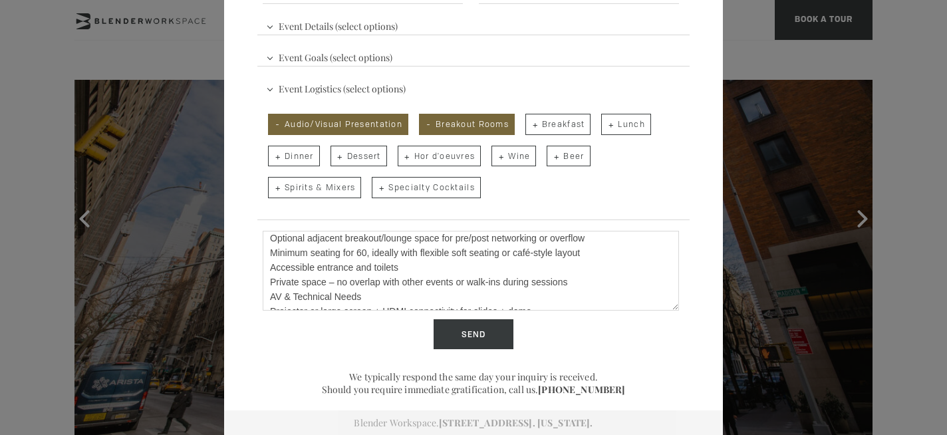
click at [306, 253] on textarea "Event Title / HOST: Donor Salon Series – [GEOGRAPHIC_DATA] Climate Week 2025 Le…" at bounding box center [471, 271] width 416 height 80
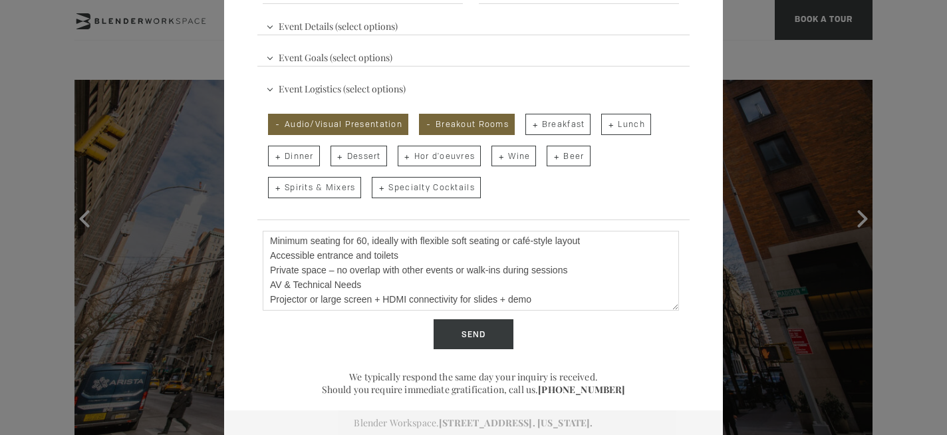
scroll to position [294, 0]
click at [533, 285] on textarea "Event Title / HOST: Donor Salon Series – [GEOGRAPHIC_DATA] Climate Week 2025 Le…" at bounding box center [471, 271] width 416 height 80
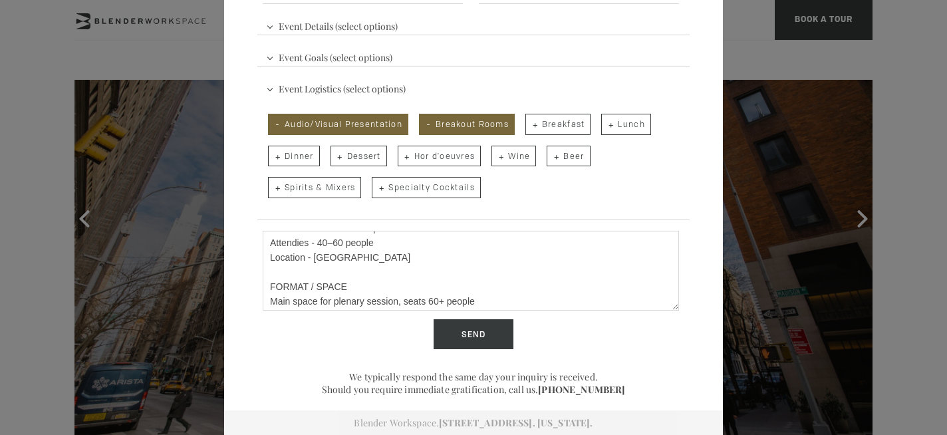
scroll to position [105, 0]
click at [302, 253] on textarea "Event Title / HOST: Donor Salon Series – [GEOGRAPHIC_DATA] Climate Week 2025 Le…" at bounding box center [471, 271] width 416 height 80
click at [456, 273] on textarea "Event Title / HOST: Donor Salon Series – [GEOGRAPHIC_DATA] Climate Week 2025 Le…" at bounding box center [471, 271] width 416 height 80
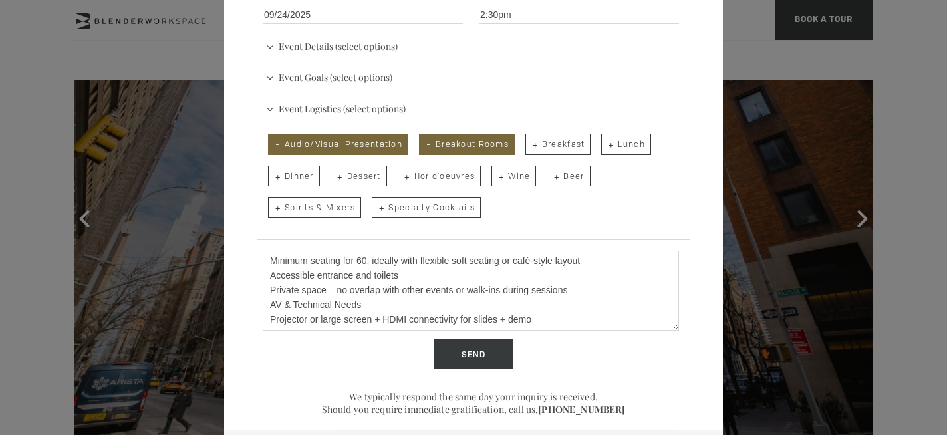
scroll to position [298, 0]
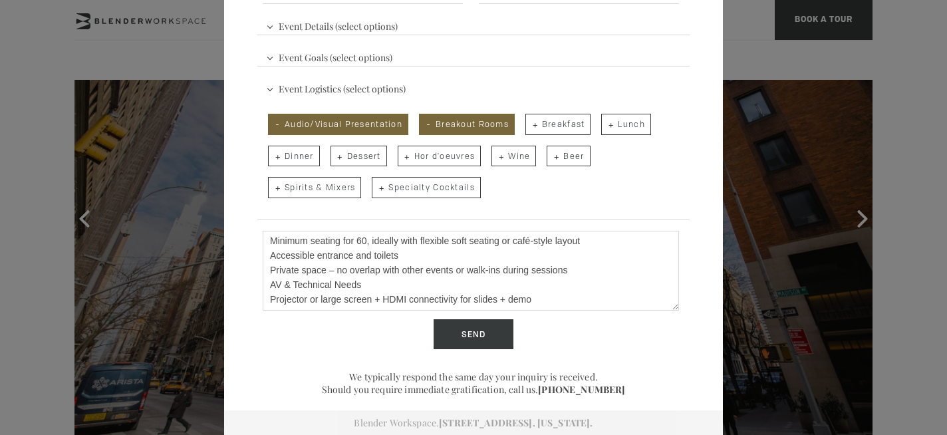
click at [547, 281] on textarea "Event Title / HOST: Donor Salon Series – [GEOGRAPHIC_DATA] Climate Week 2025 Le…" at bounding box center [471, 271] width 416 height 80
click at [268, 303] on textarea "Event Title / HOST: Donor Salon Series – [GEOGRAPHIC_DATA] Climate Week 2025 Le…" at bounding box center [471, 271] width 416 height 80
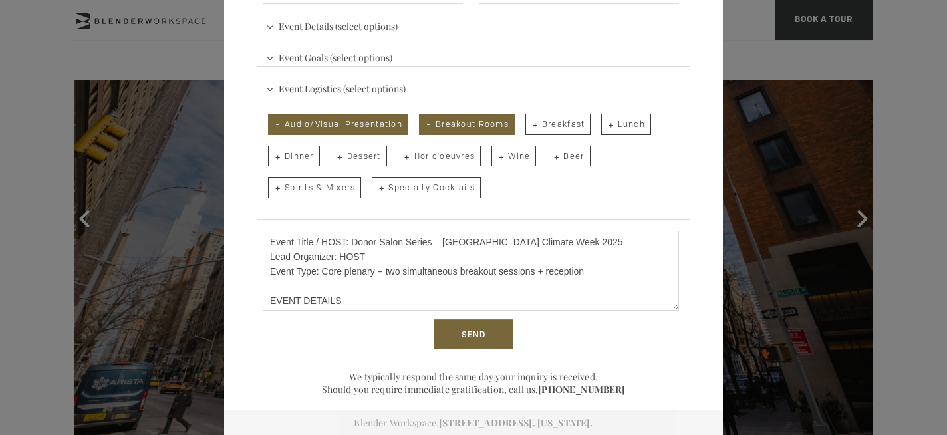
type textarea "Event Title / HOST: Donor Salon Series – [GEOGRAPHIC_DATA] Climate Week 2025 Le…"
click at [472, 339] on input "Send" at bounding box center [474, 334] width 80 height 31
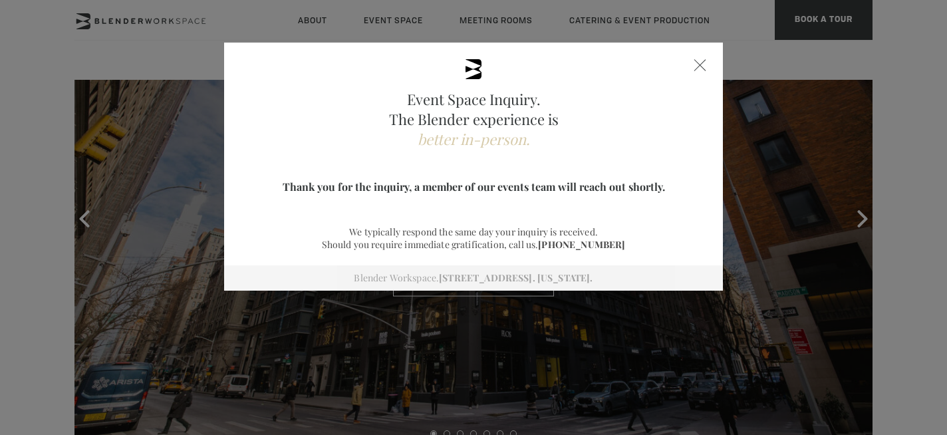
click at [700, 65] on span at bounding box center [700, 65] width 12 height 12
